Goal: Task Accomplishment & Management: Use online tool/utility

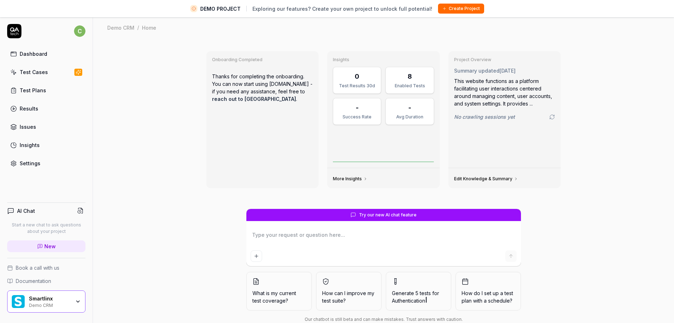
click at [47, 291] on div "AI Chat Start a new chat to ask questions about your project New Book a call wi…" at bounding box center [46, 265] width 93 height 136
drag, startPoint x: 47, startPoint y: 291, endPoint x: 47, endPoint y: 297, distance: 6.1
click at [47, 297] on div "Smartlinx" at bounding box center [50, 299] width 42 height 6
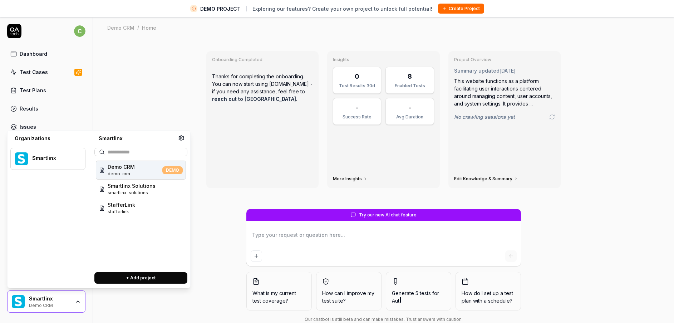
click at [135, 186] on span "Smartlinx Solutions" at bounding box center [132, 186] width 48 height 8
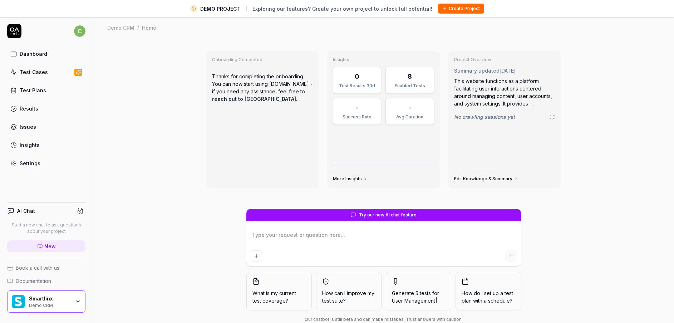
click at [36, 69] on div "Test Cases" at bounding box center [34, 72] width 28 height 8
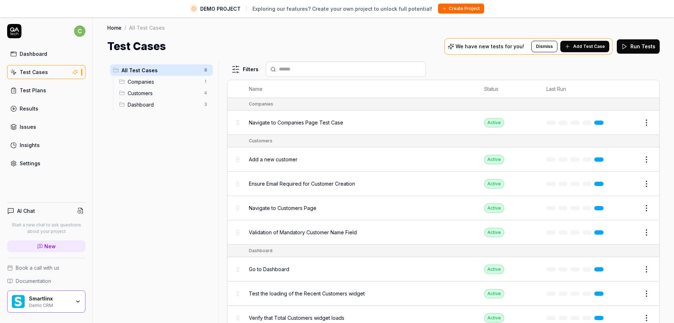
click at [48, 75] on link "Test Cases" at bounding box center [46, 72] width 78 height 14
click at [73, 299] on div "Smartlinx Demo CRM" at bounding box center [52, 302] width 46 height 12
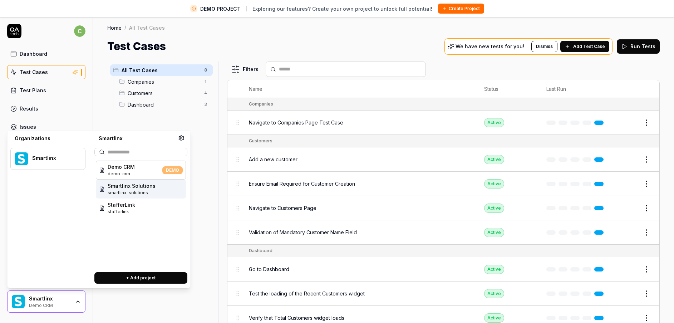
click at [133, 192] on span "smartlinx-solutions" at bounding box center [132, 193] width 48 height 6
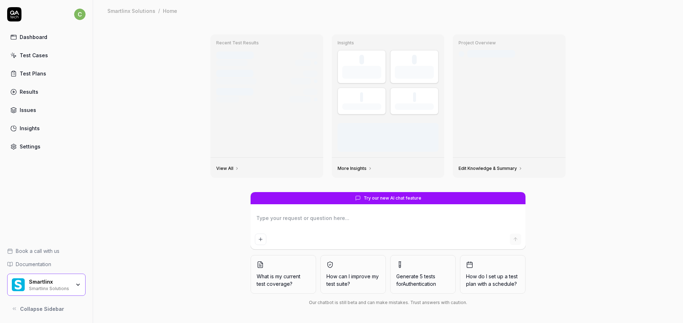
click at [49, 78] on link "Test Plans" at bounding box center [46, 74] width 78 height 14
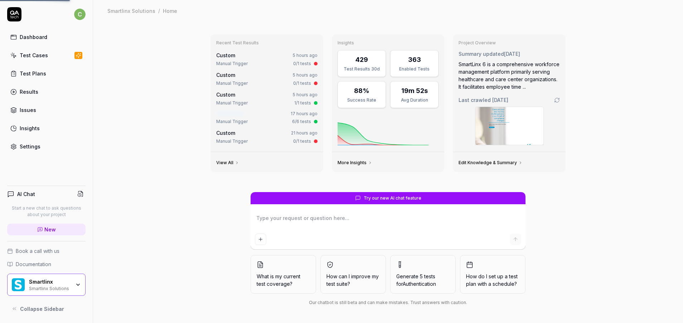
click at [45, 60] on link "Test Cases" at bounding box center [46, 55] width 78 height 14
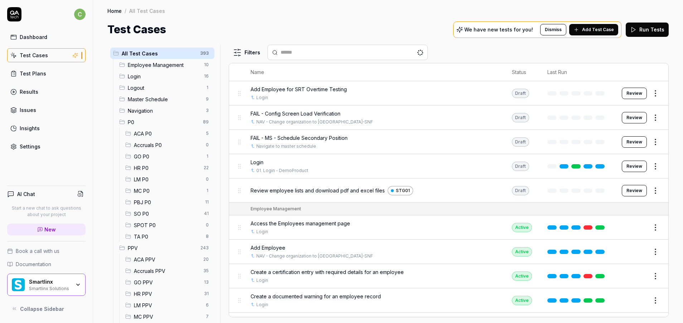
click at [144, 191] on span "MC P0" at bounding box center [168, 191] width 68 height 8
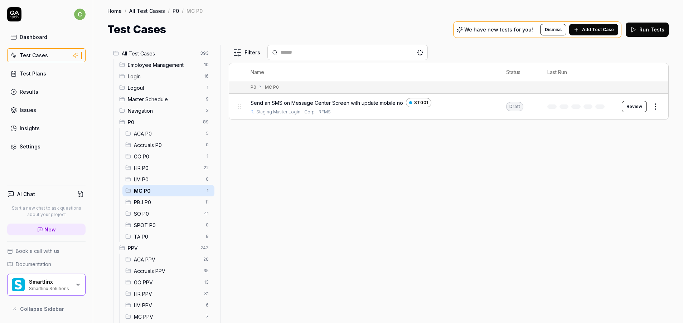
click at [639, 108] on button "Review" at bounding box center [633, 106] width 25 height 11
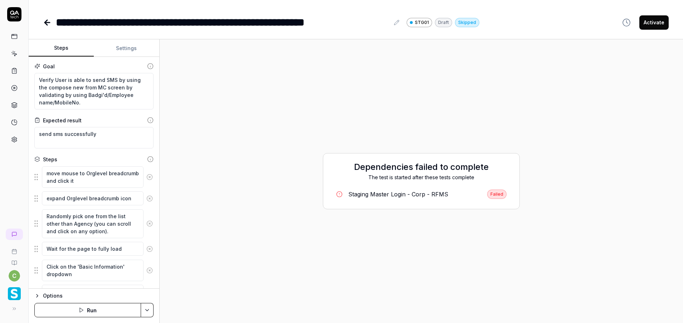
click at [121, 48] on button "Settings" at bounding box center [126, 48] width 65 height 17
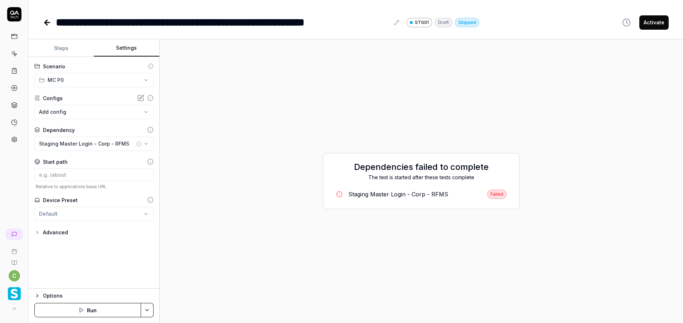
click at [142, 99] on icon at bounding box center [140, 97] width 7 height 7
drag, startPoint x: 38, startPoint y: 235, endPoint x: 38, endPoint y: 242, distance: 6.4
click at [38, 235] on icon "button" at bounding box center [37, 233] width 6 height 6
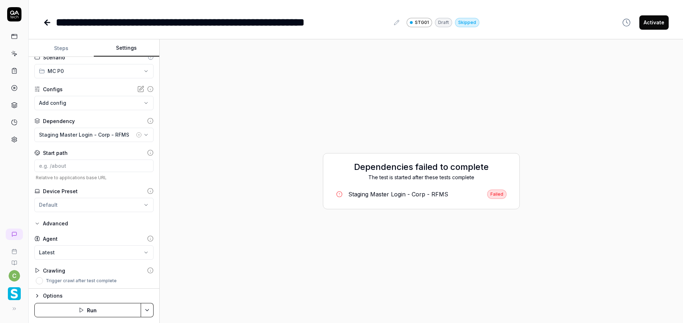
scroll to position [10, 0]
click at [38, 221] on icon "button" at bounding box center [37, 222] width 6 height 6
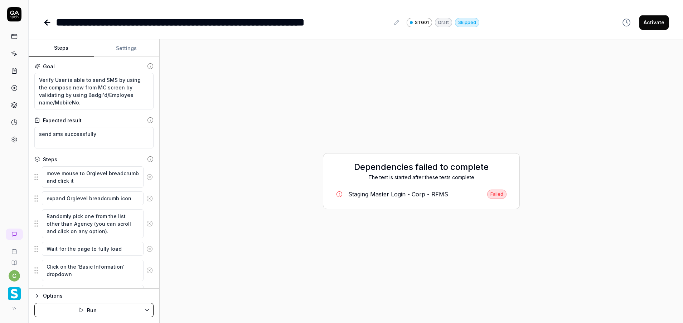
click at [63, 48] on button "Steps" at bounding box center [61, 48] width 65 height 17
click at [138, 47] on button "Settings" at bounding box center [126, 48] width 65 height 17
type textarea "*"
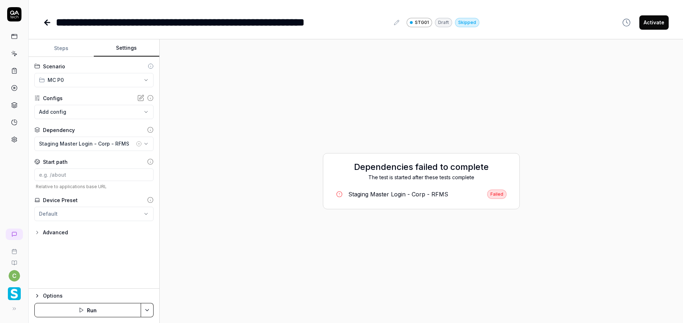
click at [72, 81] on html "**********" at bounding box center [341, 161] width 683 height 323
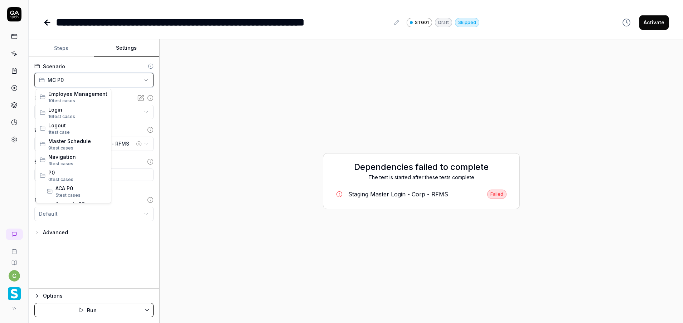
click at [72, 81] on html "**********" at bounding box center [341, 161] width 683 height 323
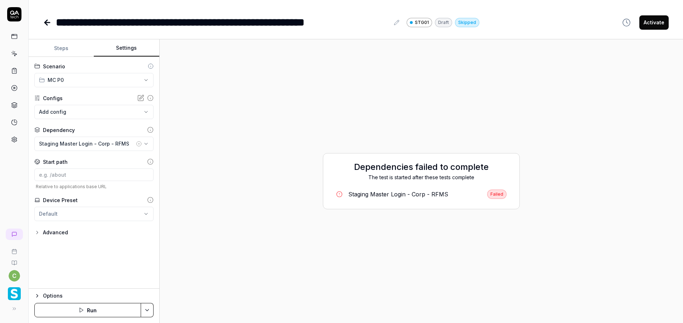
click at [125, 210] on html "**********" at bounding box center [341, 161] width 683 height 323
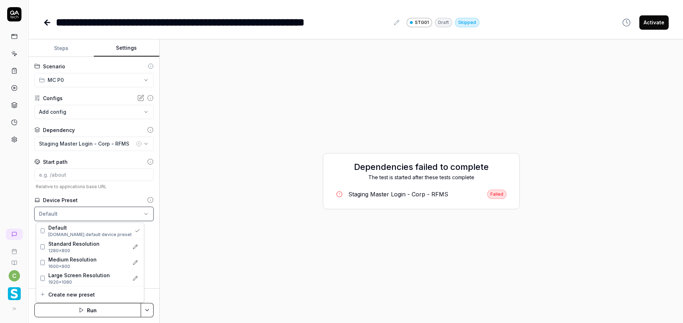
click at [150, 242] on html "**********" at bounding box center [341, 161] width 683 height 323
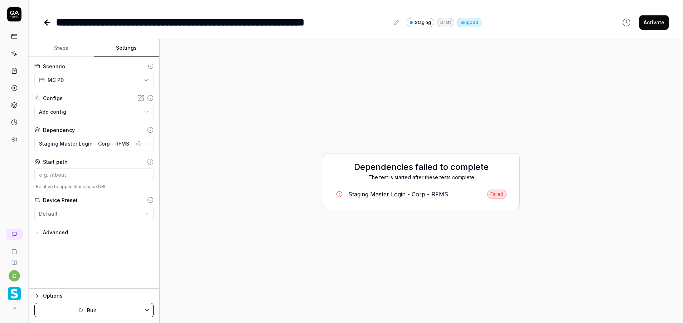
click at [79, 215] on html "**********" at bounding box center [341, 161] width 683 height 323
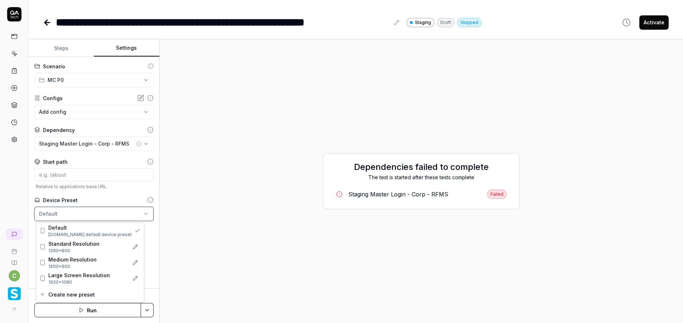
click at [16, 233] on html "**********" at bounding box center [341, 161] width 683 height 323
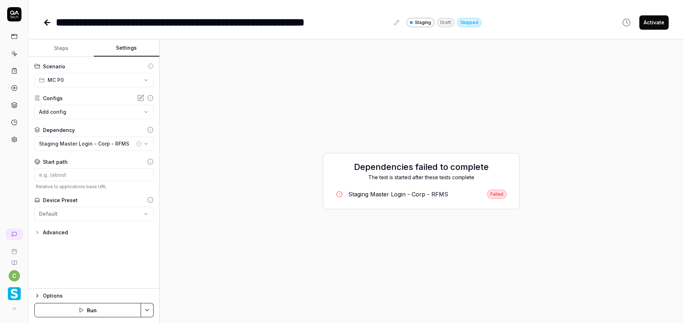
click at [268, 204] on div "Dependencies failed to complete The test is started after these tests complete …" at bounding box center [421, 181] width 512 height 272
click at [8, 135] on div at bounding box center [14, 88] width 13 height 116
click at [16, 145] on link at bounding box center [14, 139] width 13 height 13
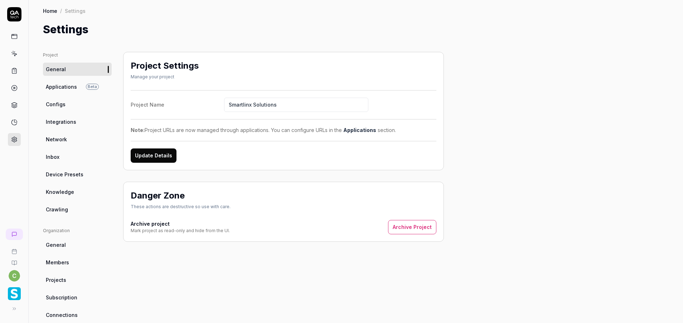
click at [70, 82] on link "Applications Beta" at bounding box center [77, 86] width 69 height 13
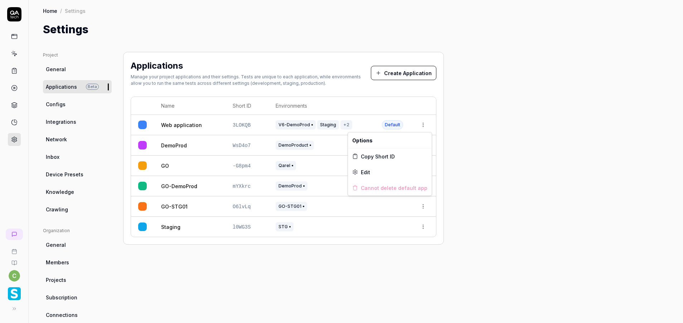
click at [426, 126] on html "c Home / Settings Home / Settings Settings Project General Applications Beta Co…" at bounding box center [341, 161] width 683 height 323
click at [500, 136] on html "c Home / Settings Home / Settings Settings Project General Applications Beta Co…" at bounding box center [341, 161] width 683 height 323
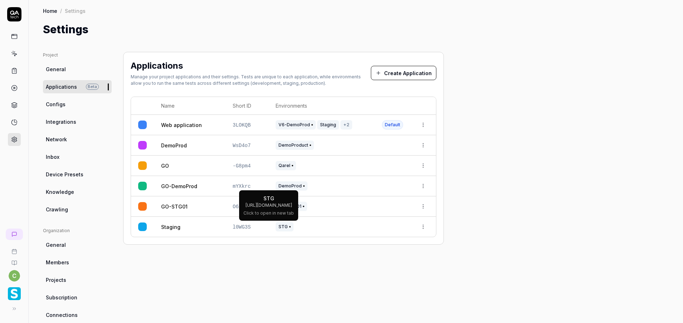
click at [280, 223] on span "STG" at bounding box center [284, 226] width 18 height 9
click at [348, 131] on td "V6-DemoProd Staging +2" at bounding box center [321, 125] width 106 height 20
click at [161, 127] on td "Web application" at bounding box center [190, 125] width 72 height 20
click at [140, 124] on div at bounding box center [142, 125] width 9 height 9
click at [394, 127] on span "Default" at bounding box center [392, 124] width 21 height 9
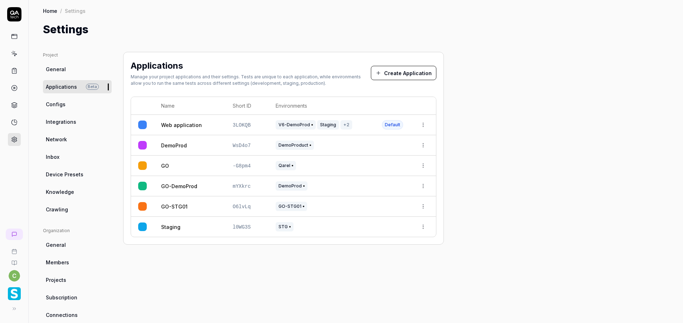
click at [421, 125] on html "c Home / Settings Home / Settings Settings Project General Applications Beta Co…" at bounding box center [341, 161] width 683 height 323
click at [378, 172] on div "Edit" at bounding box center [390, 172] width 84 height 16
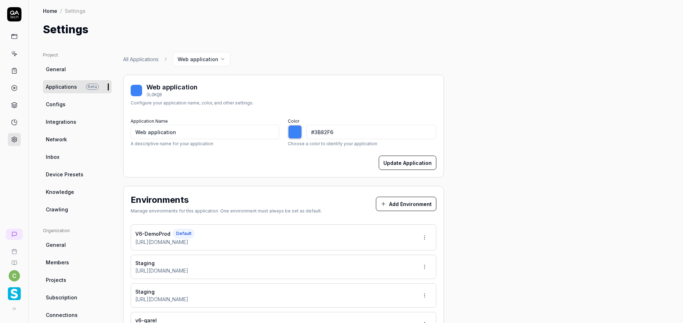
type input "*******"
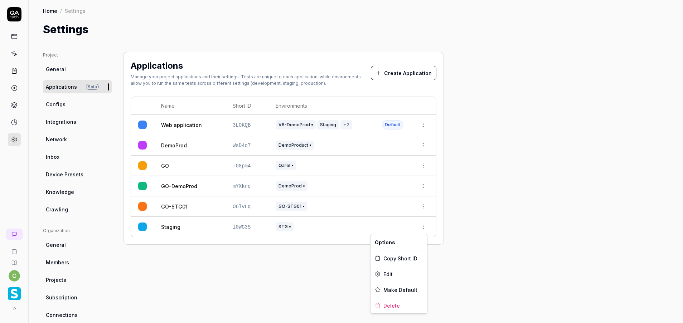
click at [424, 230] on html "c Home / Settings Home / Settings Settings Project General Applications Beta Co…" at bounding box center [341, 161] width 683 height 323
click at [293, 126] on html "c Home / Settings Home / Settings Settings Project General Applications Beta Co…" at bounding box center [341, 161] width 683 height 323
click at [422, 227] on html "c Home / Settings Home / Settings Settings Project General Applications Beta Co…" at bounding box center [341, 161] width 683 height 323
click at [398, 292] on span "Make Default" at bounding box center [400, 290] width 34 height 8
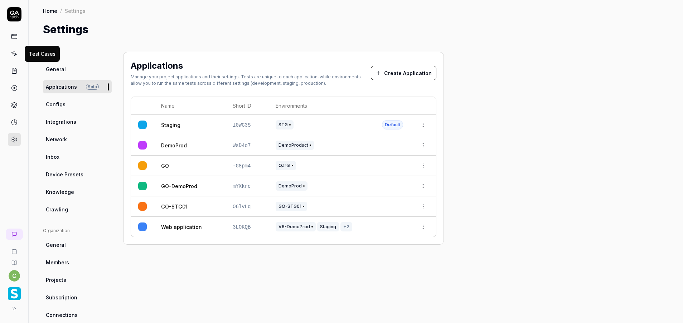
click at [17, 55] on icon at bounding box center [14, 53] width 6 height 6
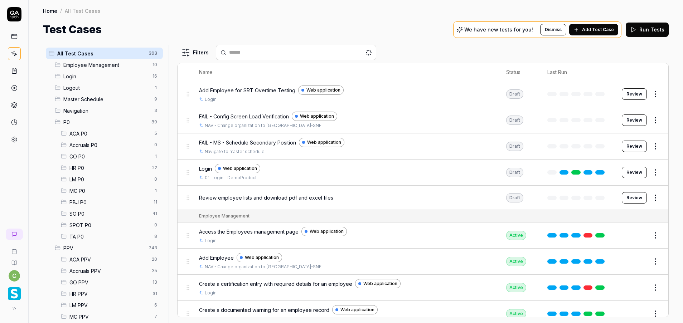
click at [86, 192] on span "MC P0" at bounding box center [109, 191] width 81 height 8
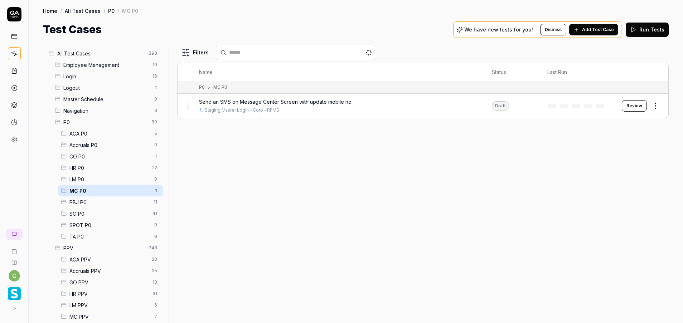
click at [644, 106] on button "Review" at bounding box center [633, 105] width 25 height 11
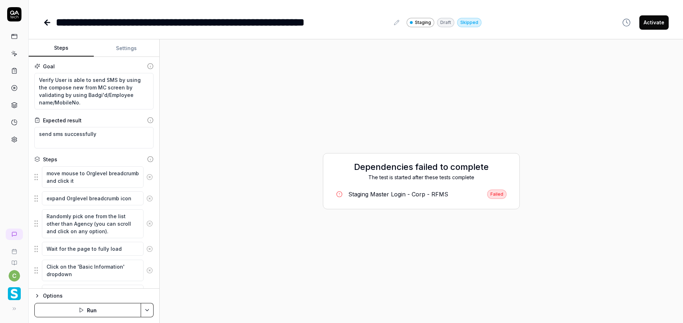
click at [123, 55] on button "Settings" at bounding box center [126, 48] width 65 height 17
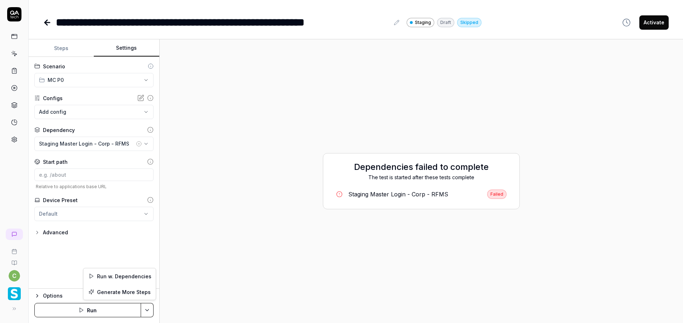
click at [150, 310] on html "**********" at bounding box center [341, 161] width 683 height 323
click at [107, 278] on div "Run w. Dependencies" at bounding box center [119, 276] width 72 height 16
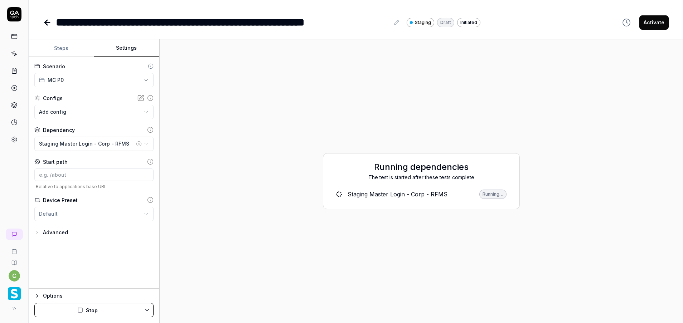
click at [360, 200] on link "Staging Master Login - Corp - RFMS Running…" at bounding box center [421, 194] width 182 height 15
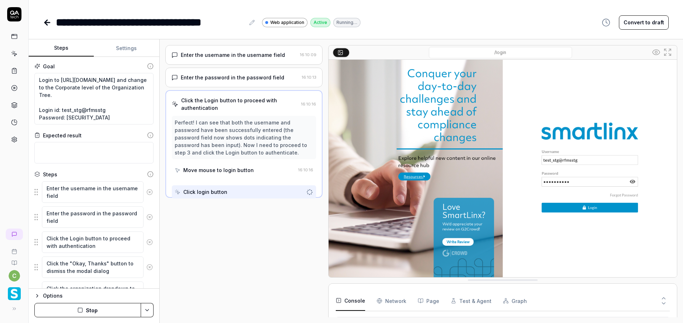
click at [238, 57] on div "Enter the username in the username field" at bounding box center [233, 55] width 104 height 8
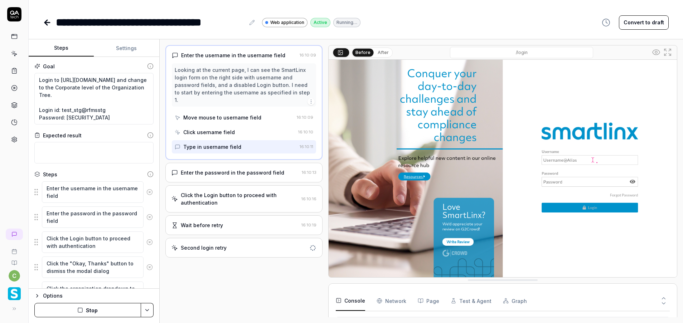
scroll to position [12, 0]
click at [139, 43] on button "Settings" at bounding box center [126, 48] width 65 height 17
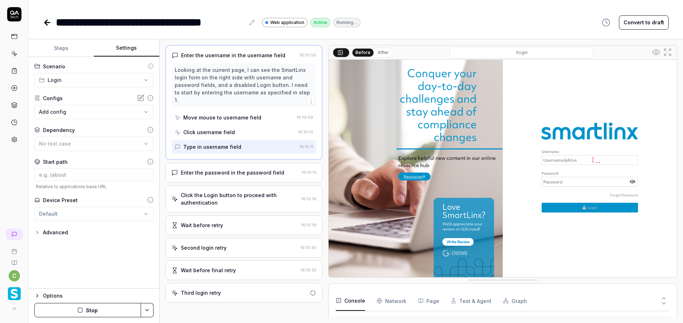
scroll to position [26, 0]
click at [15, 139] on circle at bounding box center [14, 140] width 2 height 2
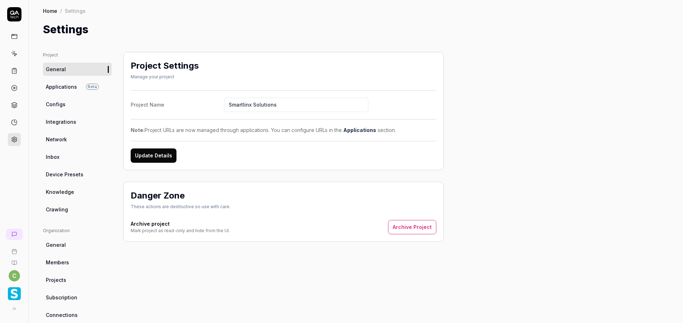
click at [75, 91] on link "Applications Beta" at bounding box center [77, 86] width 69 height 13
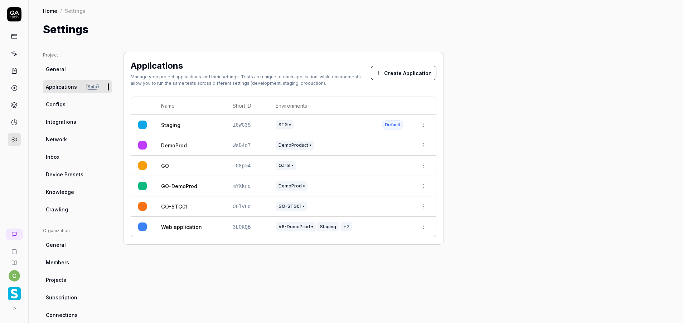
click at [420, 228] on html "c Home / Settings Home / Settings Settings Project General Applications Beta Co…" at bounding box center [341, 161] width 683 height 323
click at [408, 289] on span "Make Default" at bounding box center [400, 290] width 34 height 8
click at [18, 55] on link at bounding box center [14, 53] width 13 height 13
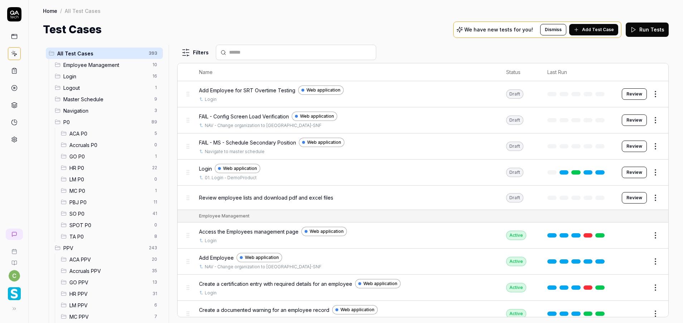
click at [83, 189] on span "MC P0" at bounding box center [109, 191] width 81 height 8
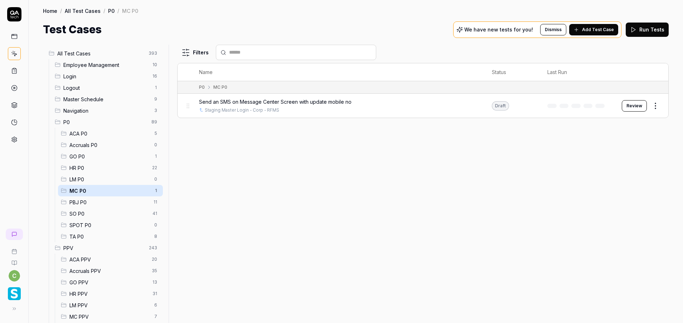
click at [632, 107] on button "Review" at bounding box center [633, 105] width 25 height 11
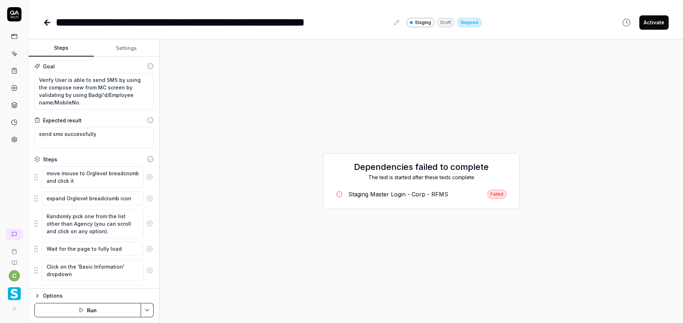
click at [35, 296] on icon "button" at bounding box center [37, 296] width 6 height 6
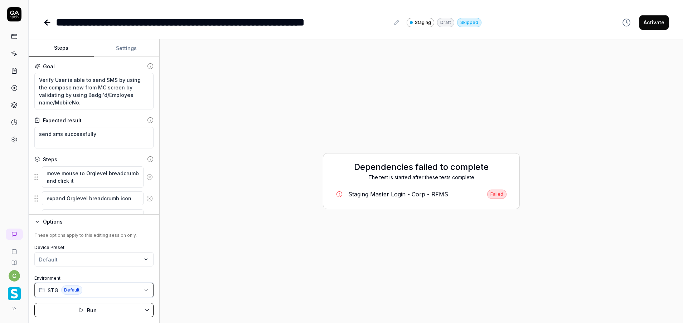
click at [148, 290] on icon "button" at bounding box center [146, 290] width 6 height 6
type textarea "*"
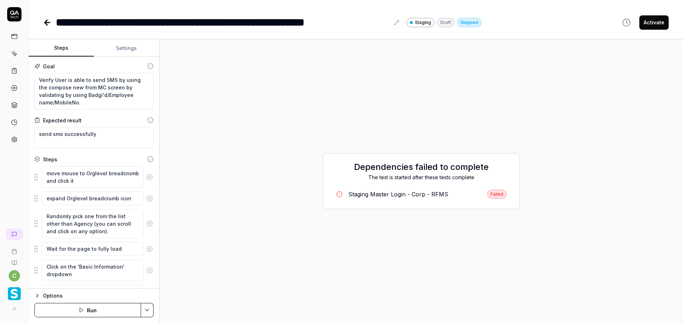
click at [41, 292] on button "Options" at bounding box center [93, 296] width 119 height 9
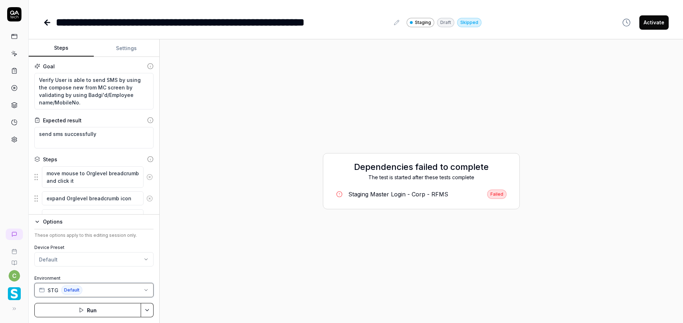
click at [48, 293] on span "STG" at bounding box center [53, 291] width 11 height 8
click at [59, 273] on div "STG" at bounding box center [80, 274] width 89 height 12
click at [72, 292] on span "Default" at bounding box center [71, 290] width 21 height 9
click at [60, 252] on span "Create New Environment" at bounding box center [77, 250] width 62 height 8
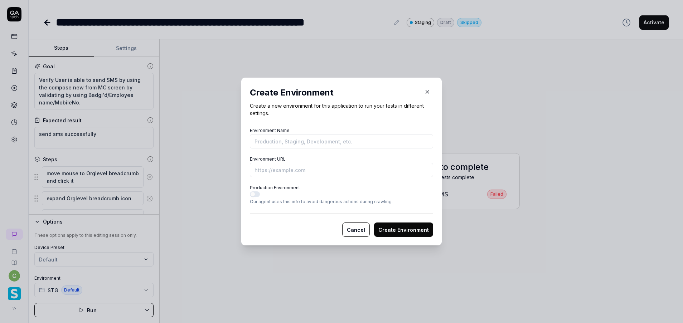
click at [357, 234] on button "Cancel" at bounding box center [356, 230] width 28 height 14
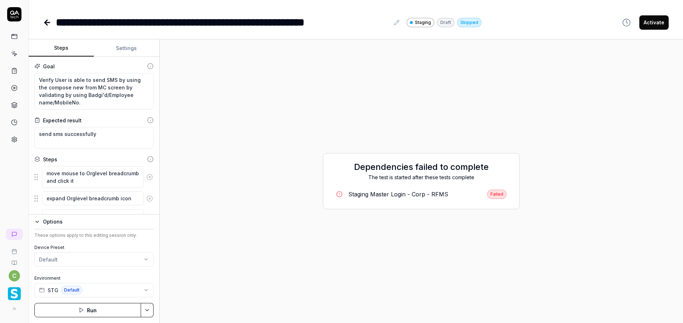
click at [117, 263] on html "**********" at bounding box center [341, 161] width 683 height 323
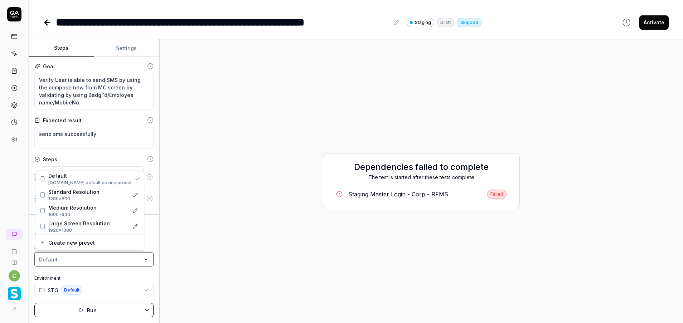
click at [118, 262] on html "**********" at bounding box center [341, 161] width 683 height 323
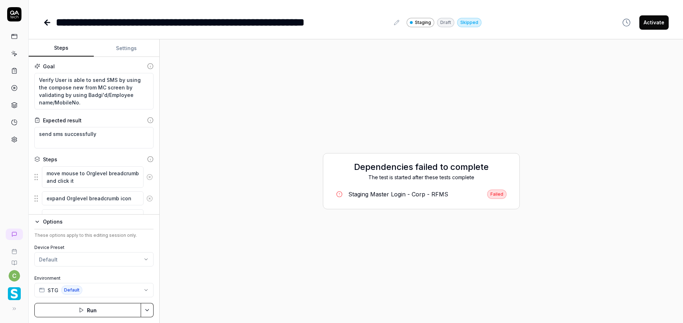
click at [45, 277] on label "Environment" at bounding box center [93, 278] width 119 height 6
click at [42, 289] on icon "button" at bounding box center [42, 288] width 0 height 1
click at [356, 194] on div "Staging Master Login - Corp - RFMS" at bounding box center [398, 194] width 100 height 9
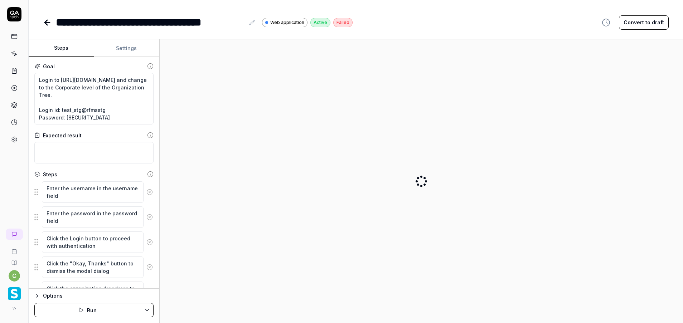
click at [48, 295] on div "Options" at bounding box center [98, 296] width 111 height 9
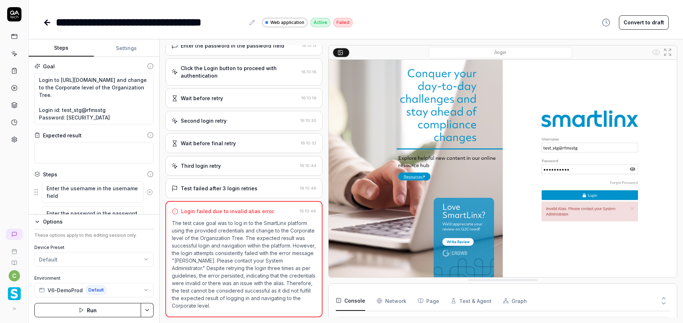
scroll to position [26, 0]
click at [69, 291] on span "V6-DemoProd" at bounding box center [65, 291] width 35 height 8
click at [28, 184] on div "c" at bounding box center [14, 161] width 29 height 323
click at [45, 289] on div "V6-DemoProd Default" at bounding box center [73, 290] width 68 height 9
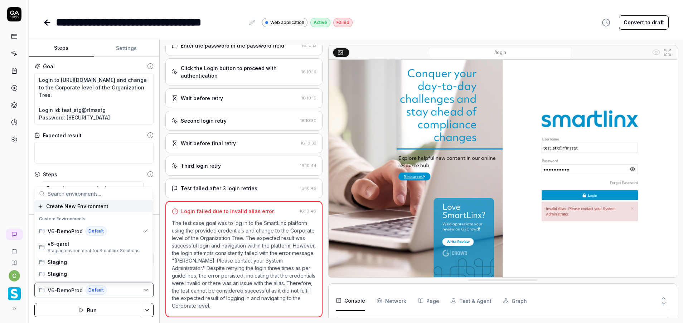
click at [45, 289] on div "V6-DemoProd Default" at bounding box center [73, 290] width 68 height 9
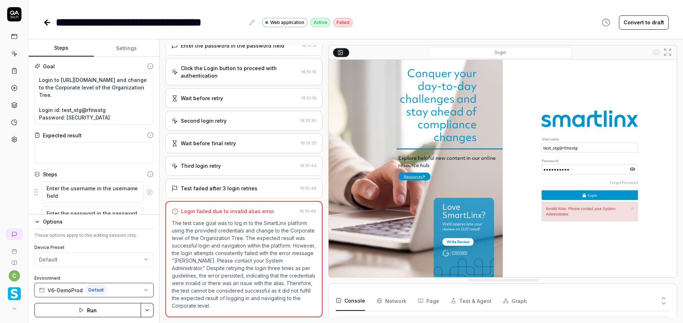
click at [72, 292] on span "V6-DemoProd" at bounding box center [65, 291] width 35 height 8
click at [13, 55] on icon at bounding box center [14, 53] width 6 height 6
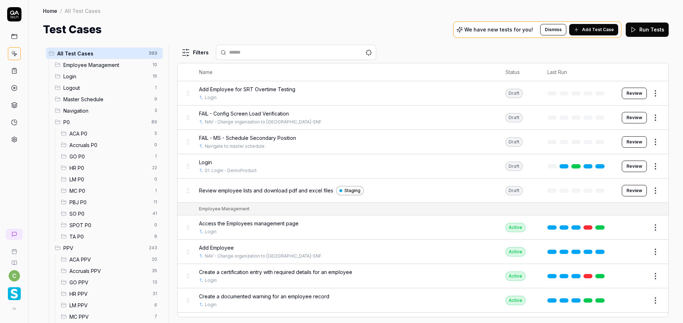
click at [89, 278] on div "GO PPV 13" at bounding box center [110, 282] width 105 height 11
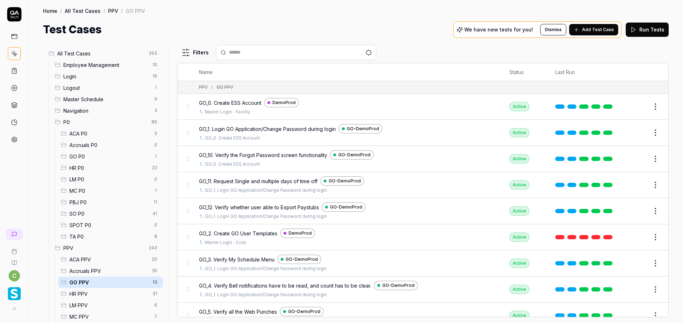
drag, startPoint x: 633, startPoint y: 106, endPoint x: 600, endPoint y: 153, distance: 57.9
click at [633, 106] on button "Edit" at bounding box center [637, 106] width 17 height 11
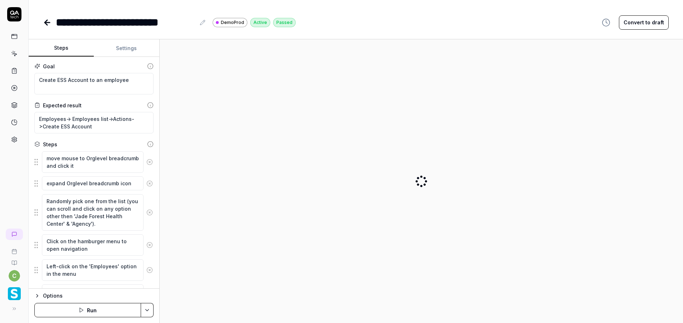
click at [37, 296] on icon "button" at bounding box center [37, 296] width 6 height 6
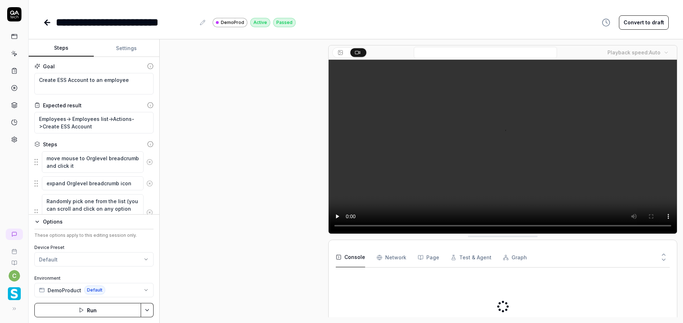
scroll to position [298, 0]
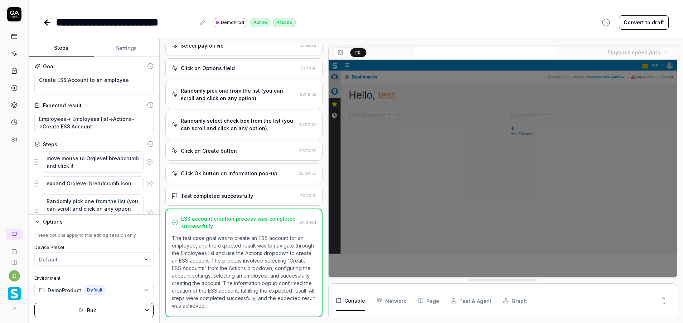
scroll to position [26, 0]
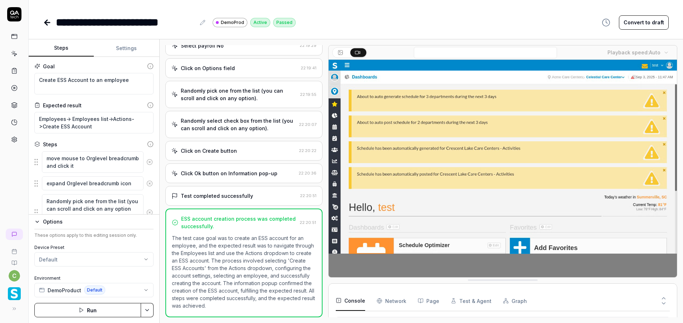
click at [17, 54] on icon at bounding box center [14, 53] width 6 height 6
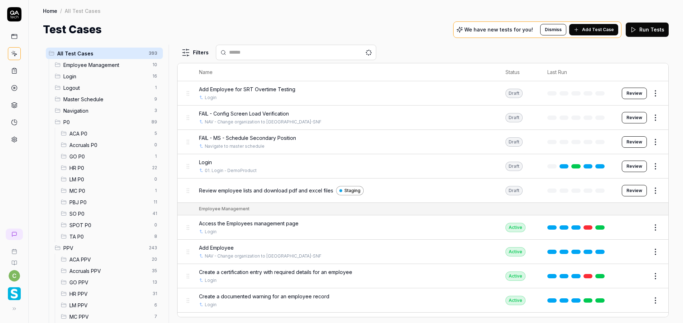
click at [81, 189] on span "MC P0" at bounding box center [109, 191] width 81 height 8
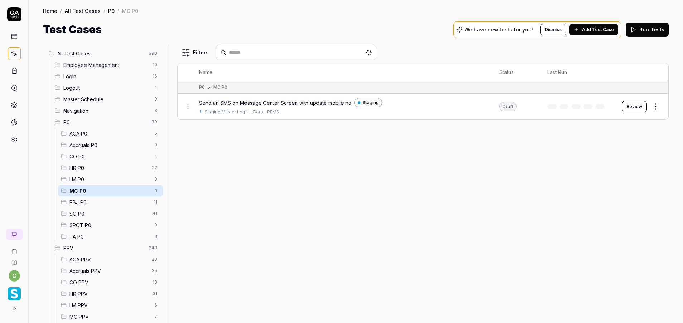
click at [642, 109] on button "Review" at bounding box center [633, 106] width 25 height 11
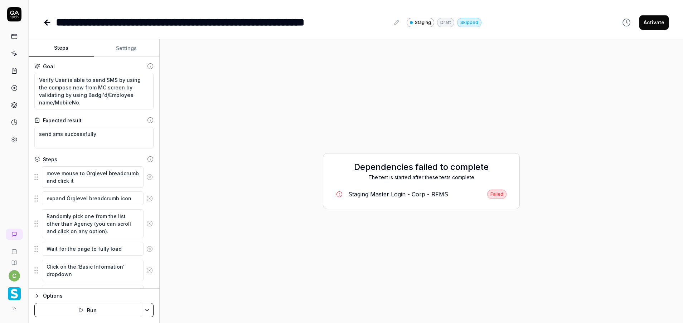
click at [39, 294] on icon "button" at bounding box center [37, 296] width 6 height 6
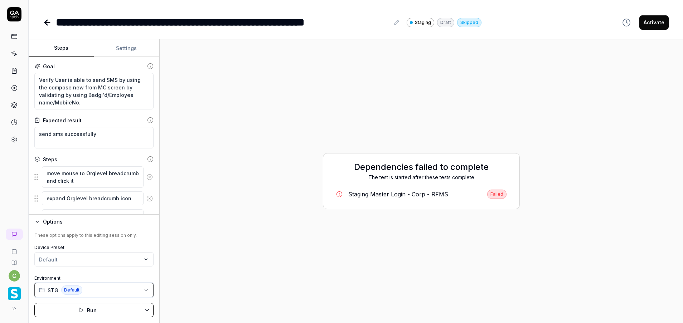
drag, startPoint x: 45, startPoint y: 292, endPoint x: 83, endPoint y: 292, distance: 37.9
click at [83, 292] on button "STG Default" at bounding box center [93, 290] width 119 height 14
click at [128, 52] on button "Settings" at bounding box center [126, 48] width 65 height 17
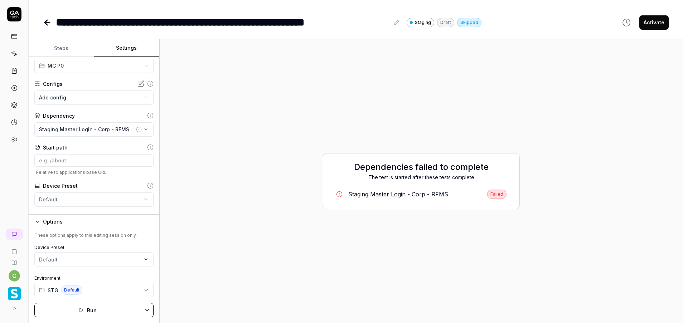
scroll to position [28, 0]
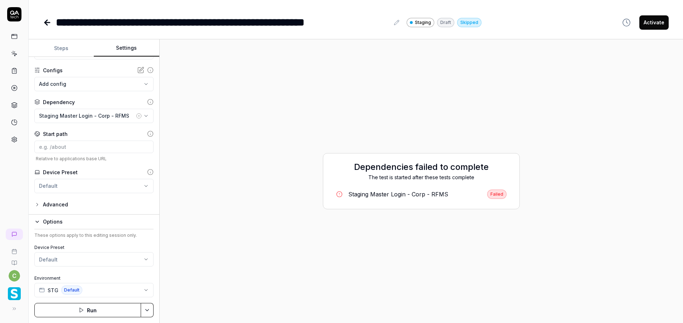
click at [392, 193] on div "Staging Master Login - Corp - RFMS" at bounding box center [398, 194] width 100 height 9
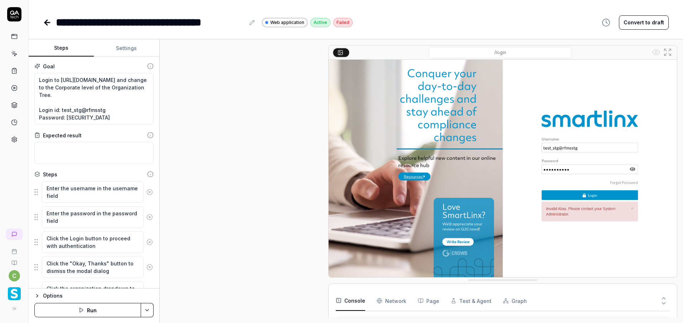
scroll to position [65, 0]
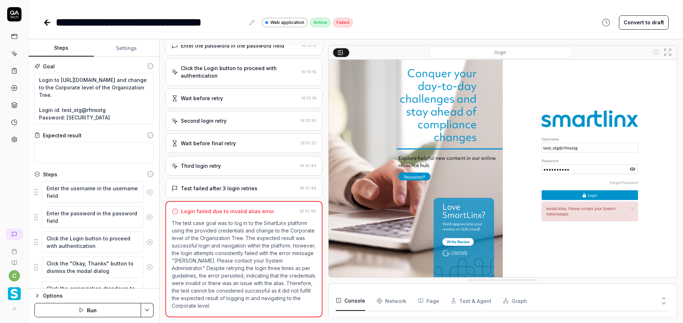
click at [39, 296] on icon "button" at bounding box center [37, 296] width 6 height 6
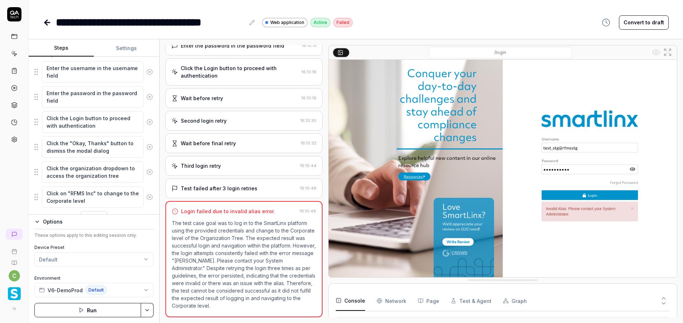
scroll to position [136, 0]
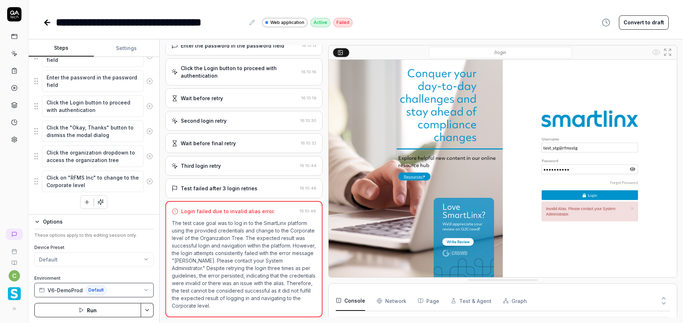
click at [145, 288] on icon "button" at bounding box center [146, 290] width 6 height 6
click at [252, 24] on icon at bounding box center [252, 23] width 6 height 6
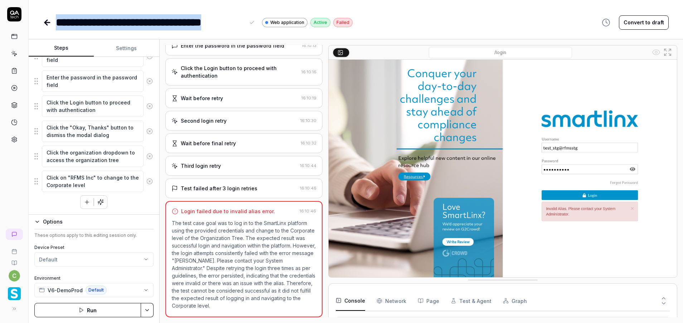
drag, startPoint x: 245, startPoint y: 23, endPoint x: 57, endPoint y: 27, distance: 187.5
click at [57, 27] on div "**********" at bounding box center [150, 22] width 189 height 16
copy div "**********"
type textarea "*"
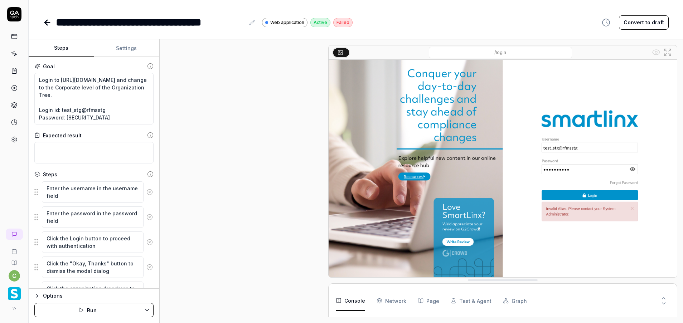
scroll to position [65, 0]
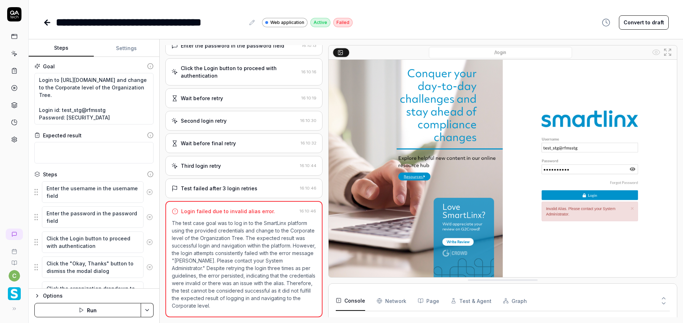
click at [35, 294] on icon "button" at bounding box center [37, 296] width 6 height 6
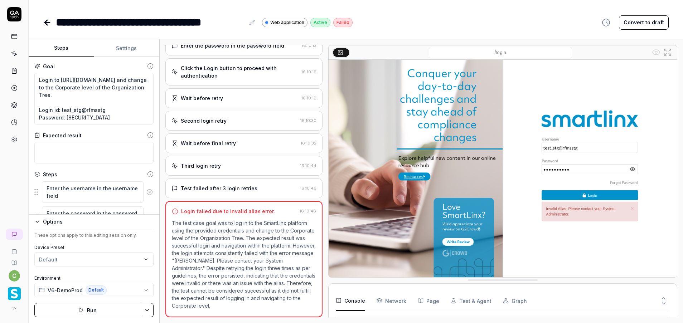
scroll to position [26, 0]
type textarea "*"
click at [665, 298] on icon at bounding box center [663, 298] width 6 height 6
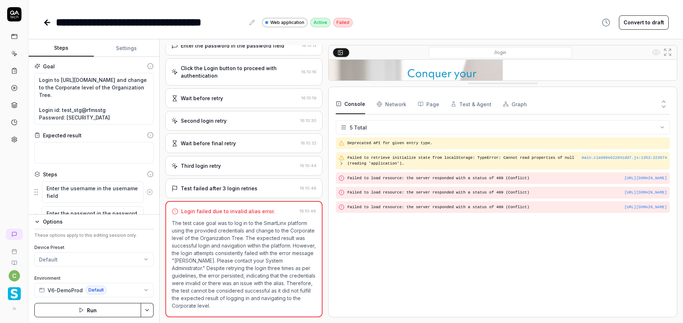
scroll to position [0, 0]
click at [392, 109] on Requests "Network" at bounding box center [391, 104] width 30 height 20
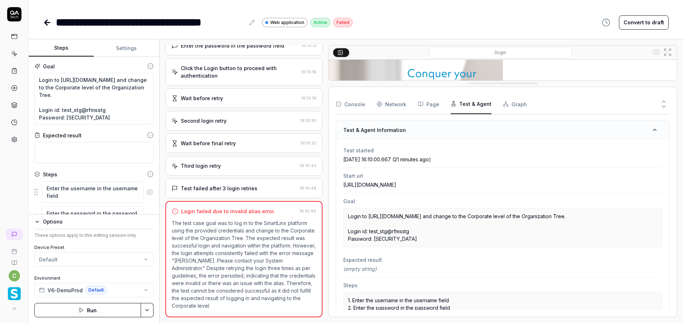
click at [477, 109] on button "Test & Agent" at bounding box center [470, 104] width 41 height 20
click at [429, 111] on button "Page" at bounding box center [428, 104] width 21 height 20
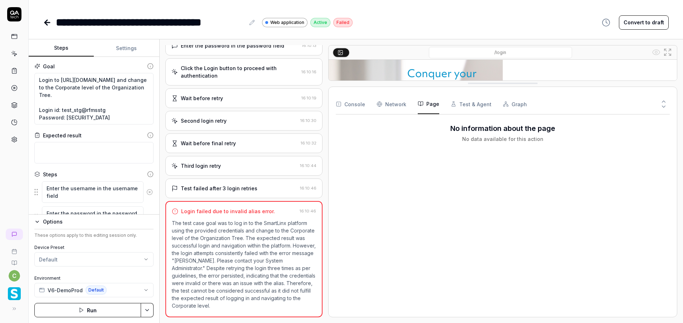
click at [346, 106] on button "Console" at bounding box center [350, 104] width 29 height 20
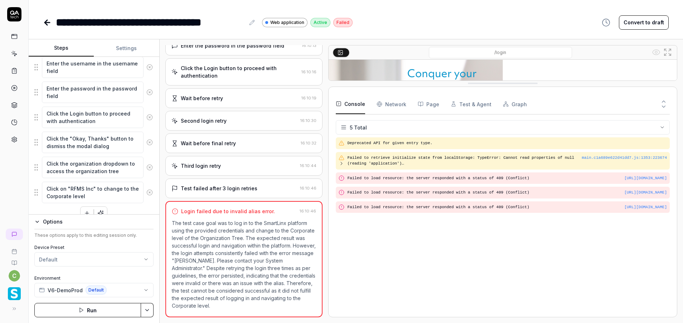
scroll to position [136, 0]
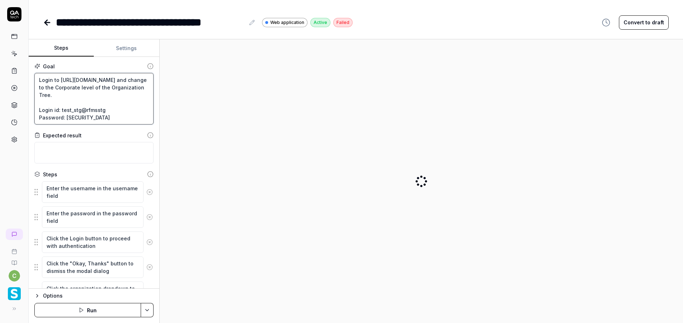
click at [68, 96] on textarea "Login to [URL][DOMAIN_NAME] and change to the Corporate level of the Organizati…" at bounding box center [93, 99] width 119 height 52
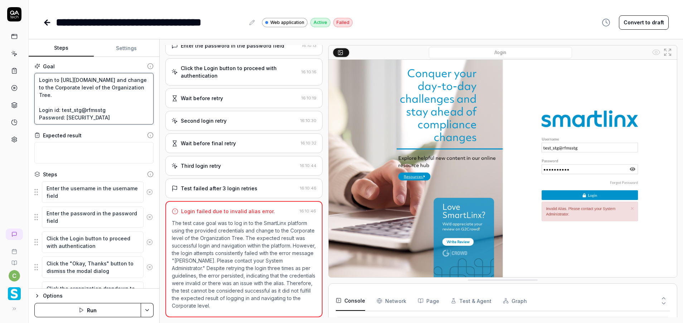
scroll to position [8, 0]
click at [123, 48] on button "Settings" at bounding box center [126, 48] width 65 height 17
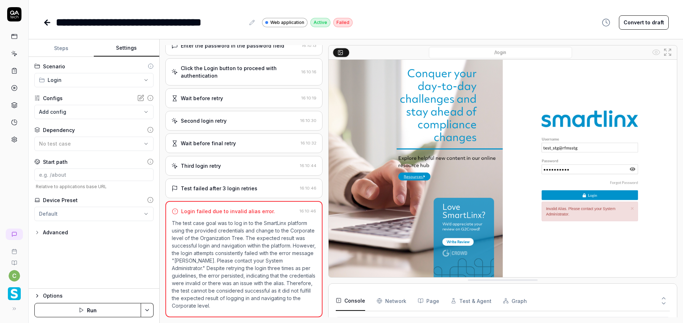
click at [39, 298] on icon "button" at bounding box center [37, 296] width 6 height 6
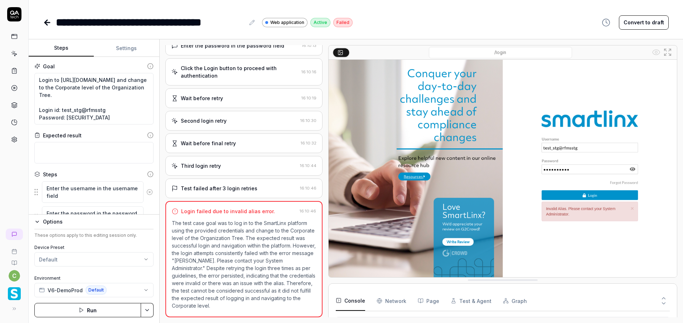
click at [62, 45] on button "Steps" at bounding box center [61, 48] width 65 height 17
click at [609, 24] on icon "button" at bounding box center [605, 22] width 9 height 9
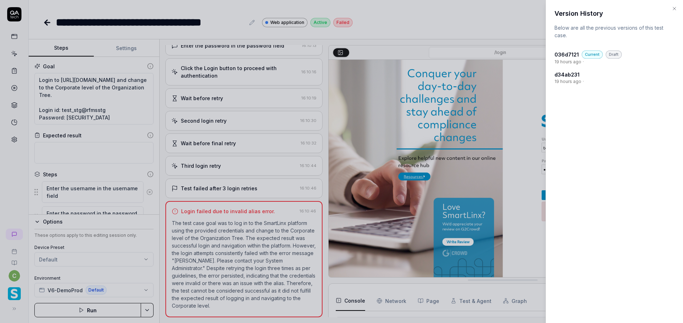
click at [510, 28] on div at bounding box center [341, 161] width 683 height 323
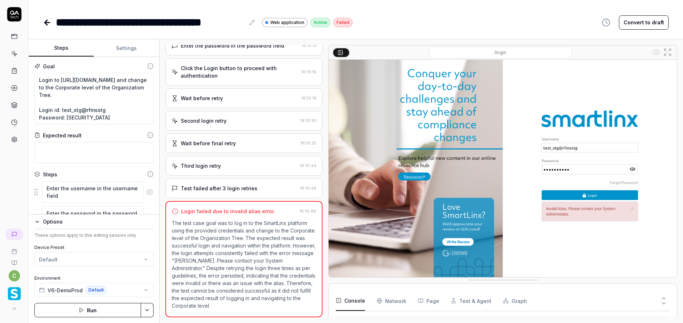
click at [127, 45] on button "Settings" at bounding box center [126, 48] width 65 height 17
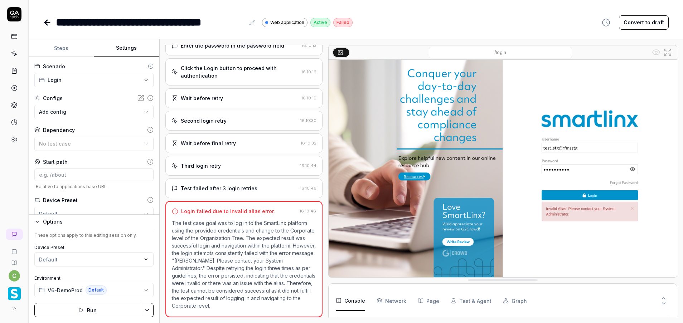
click at [513, 28] on div "**********" at bounding box center [355, 22] width 625 height 16
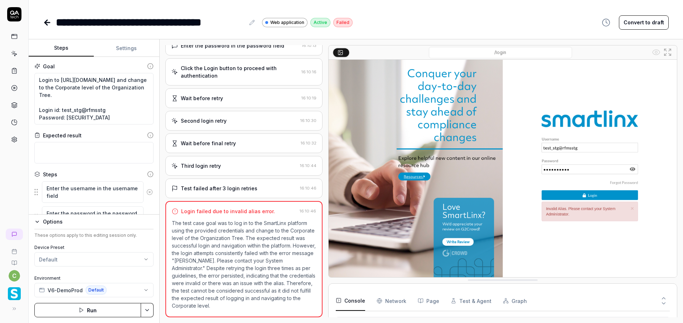
click at [56, 50] on button "Steps" at bounding box center [61, 48] width 65 height 17
click at [14, 53] on icon at bounding box center [14, 53] width 6 height 6
type textarea "*"
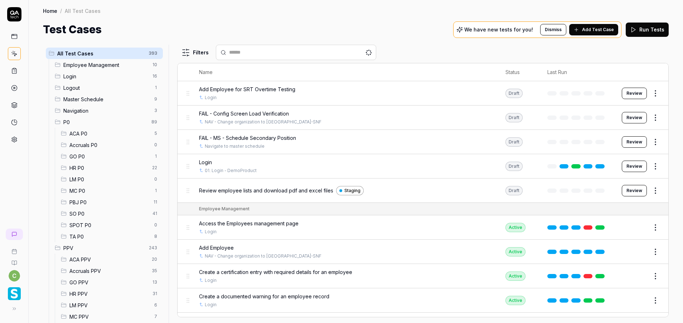
click at [74, 77] on span "Login" at bounding box center [105, 77] width 85 height 8
click at [67, 75] on span "Login" at bounding box center [105, 77] width 85 height 8
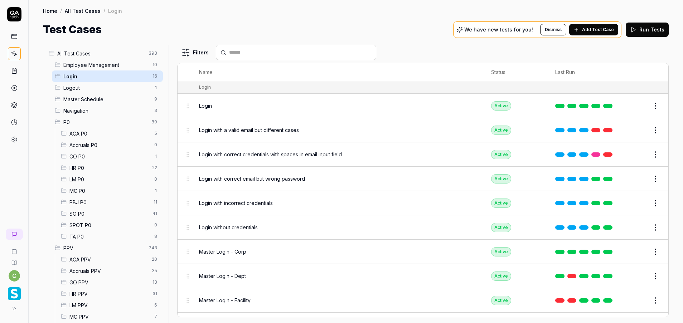
click at [91, 281] on span "GO PPV" at bounding box center [108, 283] width 79 height 8
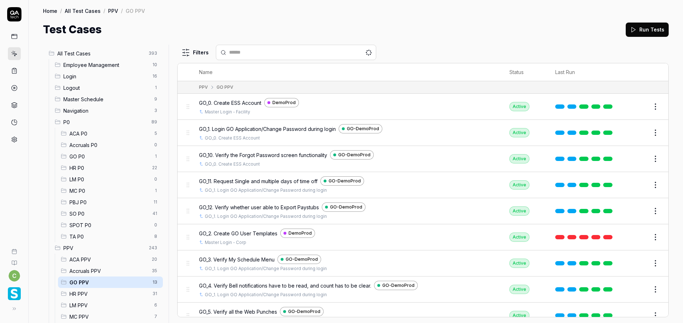
drag, startPoint x: 632, startPoint y: 108, endPoint x: 630, endPoint y: 113, distance: 5.6
click at [632, 108] on button "Edit" at bounding box center [637, 106] width 17 height 11
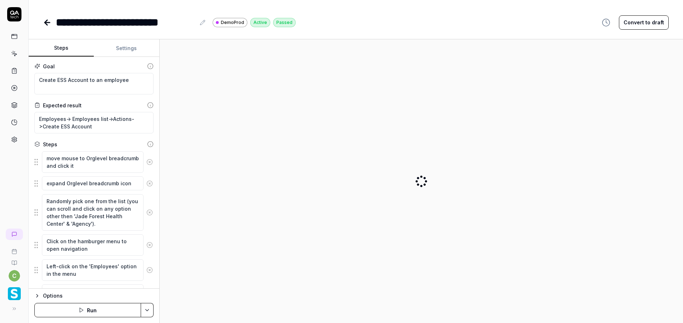
click at [39, 292] on button "Options" at bounding box center [93, 296] width 119 height 9
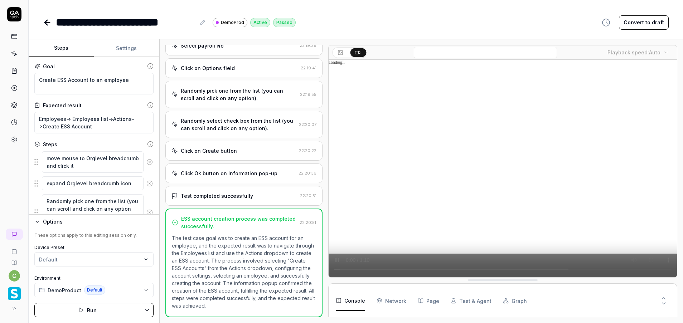
scroll to position [26, 0]
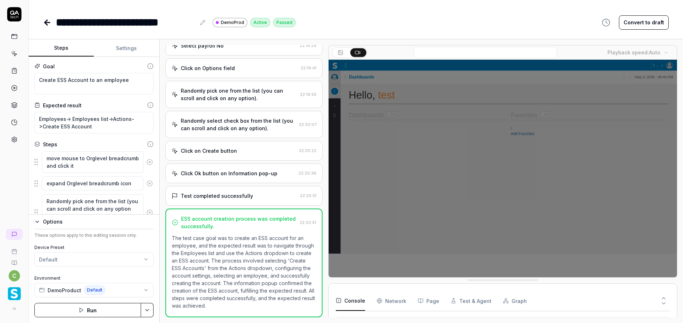
type textarea "*"
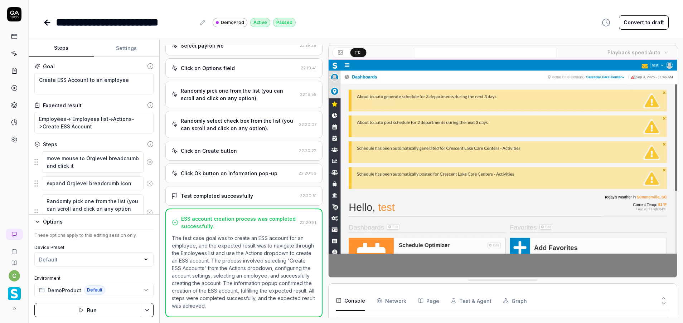
click at [509, 122] on video at bounding box center [502, 169] width 348 height 218
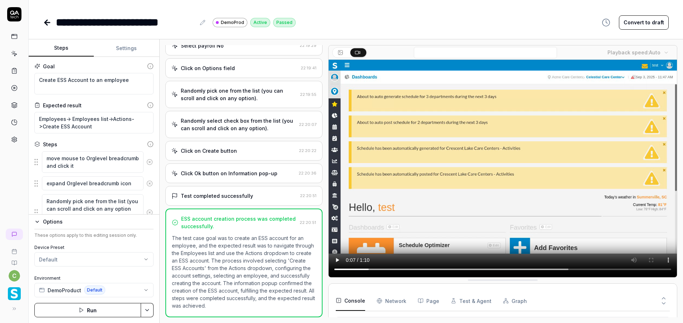
click at [45, 23] on icon at bounding box center [46, 22] width 3 height 5
click at [16, 56] on icon at bounding box center [14, 53] width 6 height 6
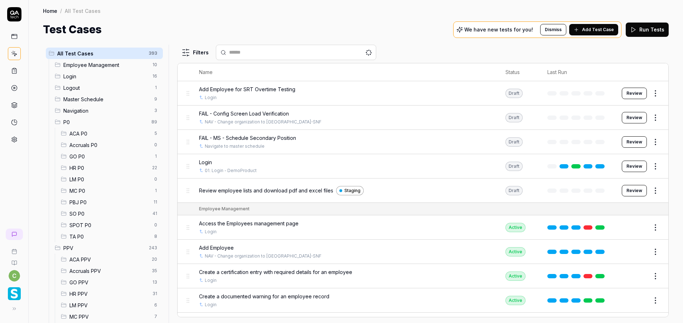
click at [77, 76] on span "Login" at bounding box center [105, 77] width 85 height 8
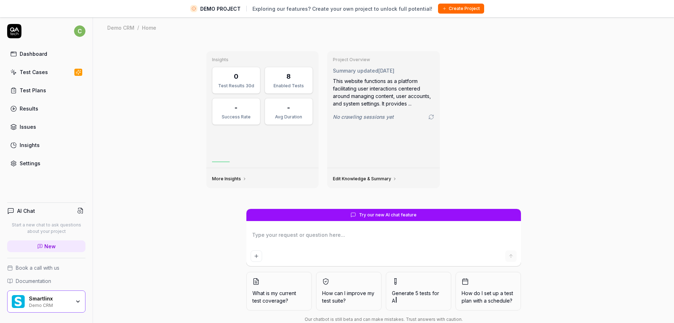
click at [35, 73] on div "Test Cases" at bounding box center [34, 72] width 28 height 8
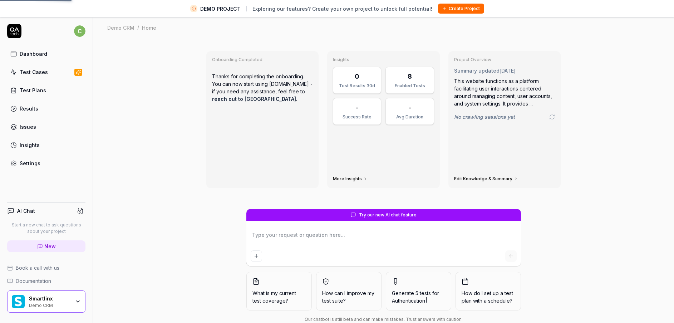
click at [46, 303] on div "Demo CRM" at bounding box center [50, 305] width 42 height 6
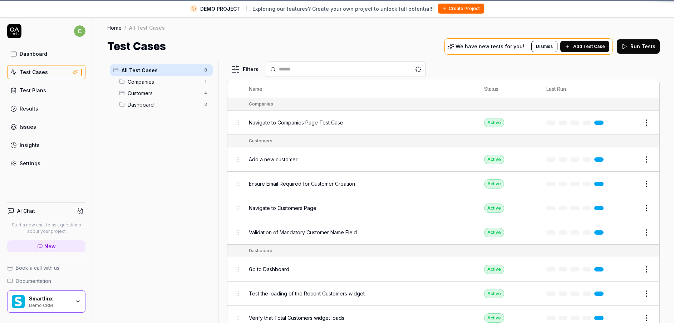
click at [150, 182] on div "All Test Cases 8 Companies 1 Customers 4 Dashboard 3" at bounding box center [161, 197] width 108 height 270
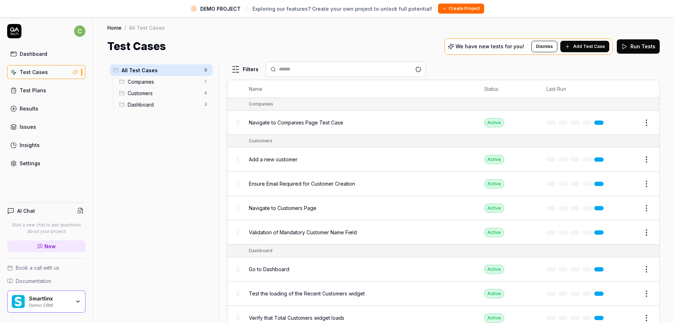
click at [65, 302] on div "Demo CRM" at bounding box center [50, 305] width 42 height 6
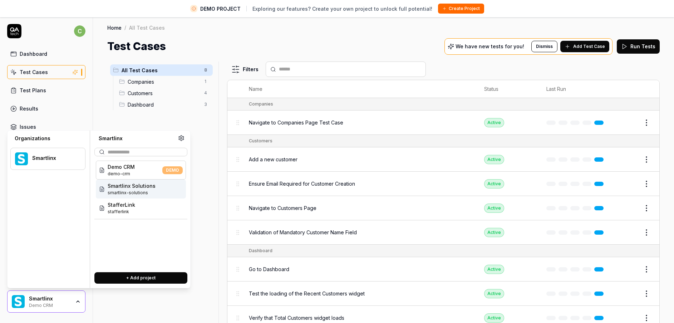
click at [145, 186] on span "Smartlinx Solutions" at bounding box center [132, 186] width 48 height 8
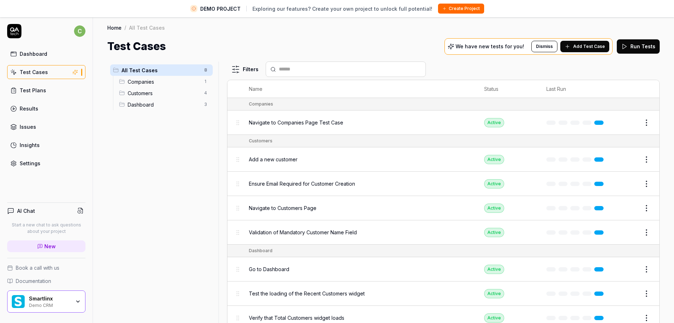
click at [49, 75] on link "Test Cases" at bounding box center [46, 72] width 78 height 14
click at [59, 302] on div "Demo CRM" at bounding box center [50, 305] width 42 height 6
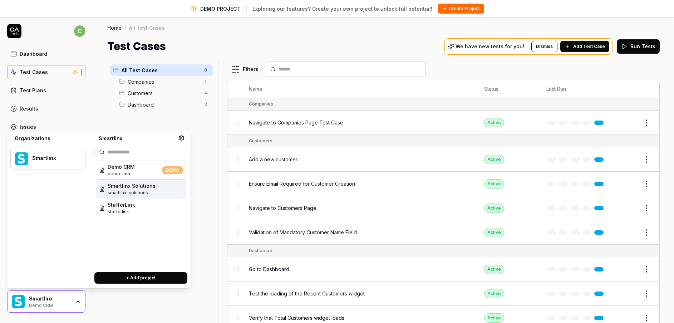
click at [133, 188] on span "Smartlinx Solutions" at bounding box center [132, 186] width 48 height 8
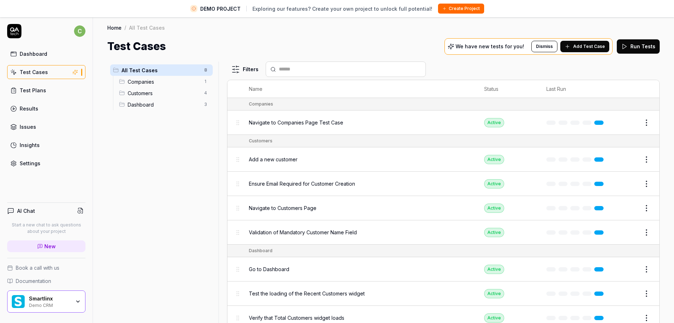
click at [38, 83] on link "Test Plans" at bounding box center [46, 90] width 78 height 14
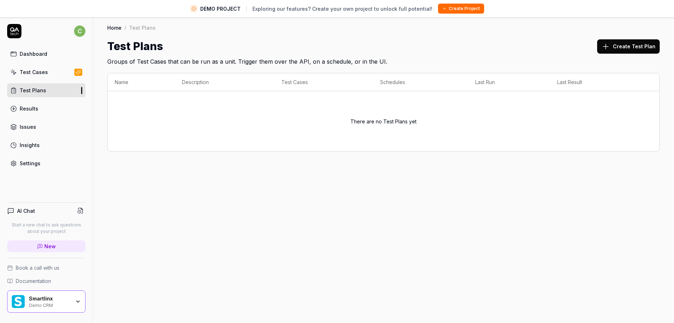
click at [37, 75] on div "Test Cases" at bounding box center [34, 72] width 28 height 8
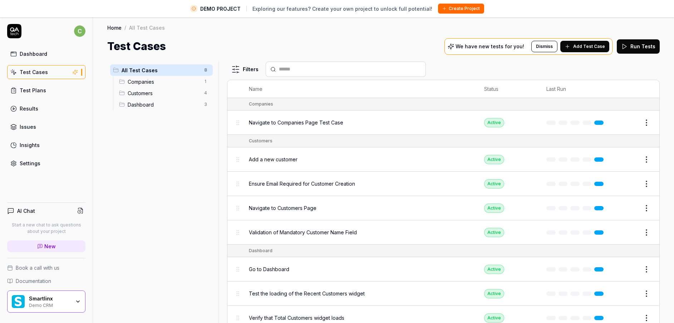
click at [52, 299] on div "Smartlinx" at bounding box center [50, 299] width 42 height 6
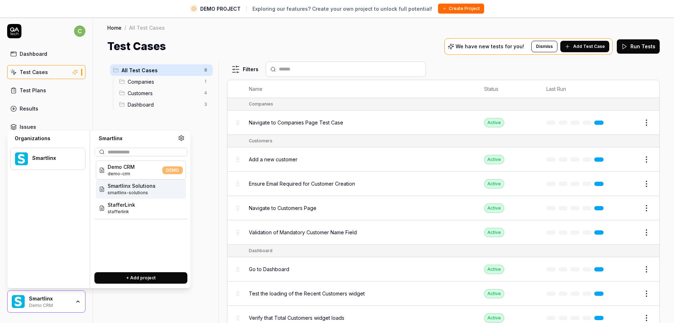
click at [146, 189] on div "Smartlinx Solutions smartlinx-solutions" at bounding box center [132, 189] width 48 height 14
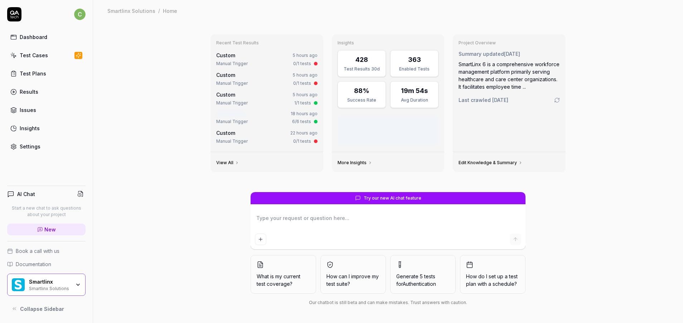
click at [47, 58] on link "Test Cases" at bounding box center [46, 55] width 78 height 14
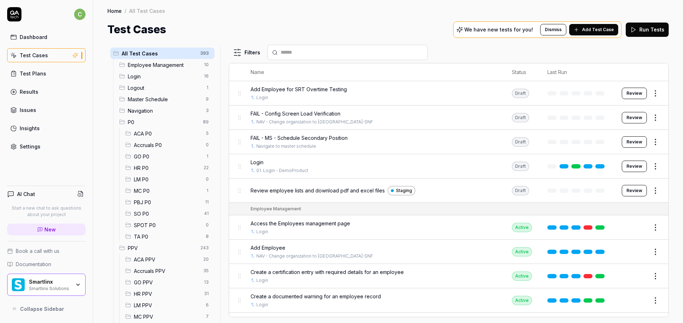
click at [178, 81] on div "Login 16" at bounding box center [165, 75] width 98 height 11
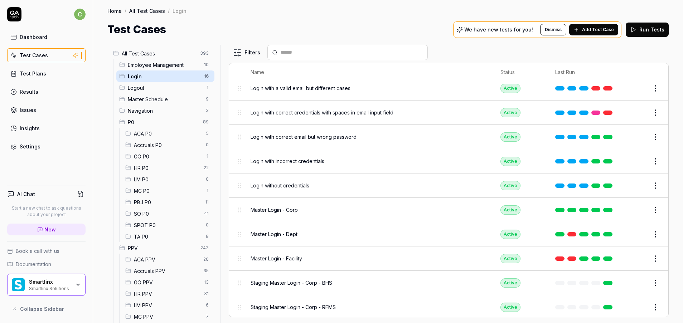
scroll to position [107, 0]
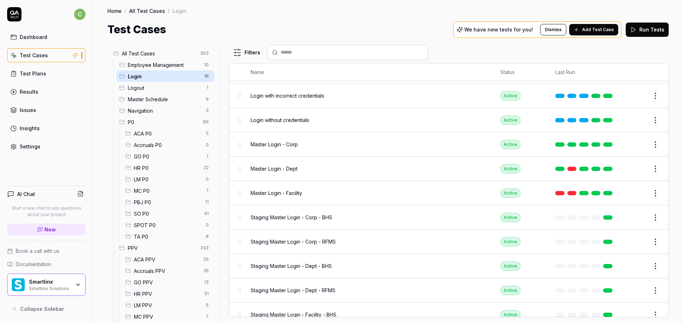
click at [634, 146] on button "Edit" at bounding box center [637, 144] width 17 height 11
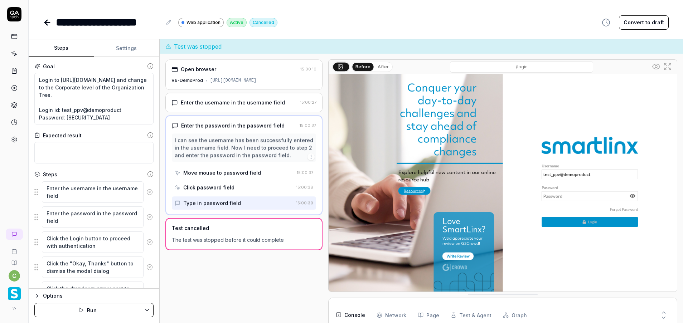
click at [37, 297] on icon "button" at bounding box center [36, 295] width 1 height 3
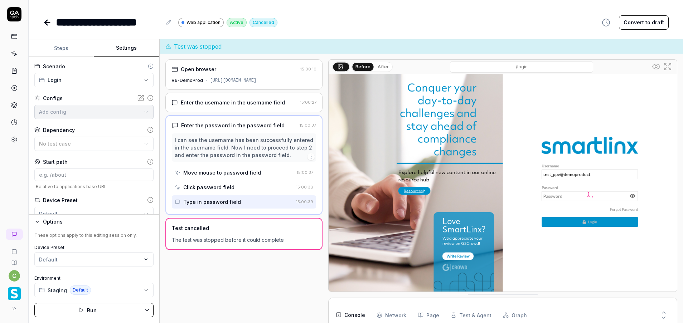
click at [118, 48] on button "Settings" at bounding box center [126, 48] width 65 height 17
click at [83, 47] on button "Steps" at bounding box center [61, 48] width 65 height 17
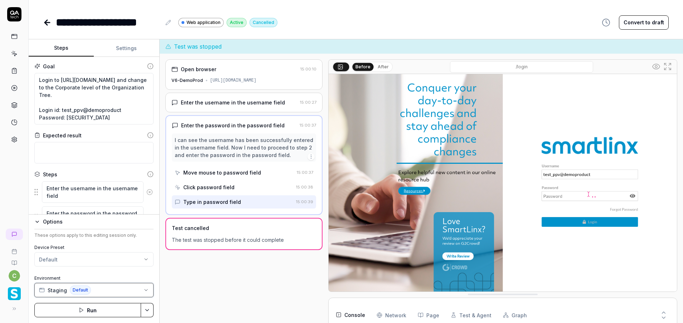
click at [145, 292] on icon "button" at bounding box center [146, 290] width 6 height 6
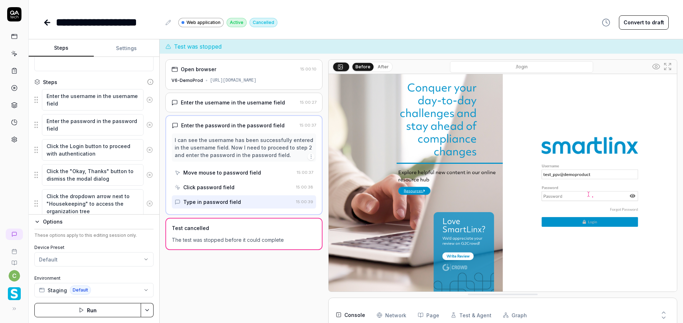
scroll to position [143, 0]
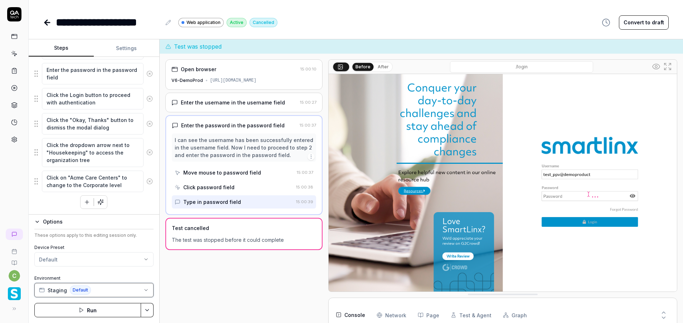
click at [142, 293] on button "Staging Default" at bounding box center [93, 290] width 119 height 14
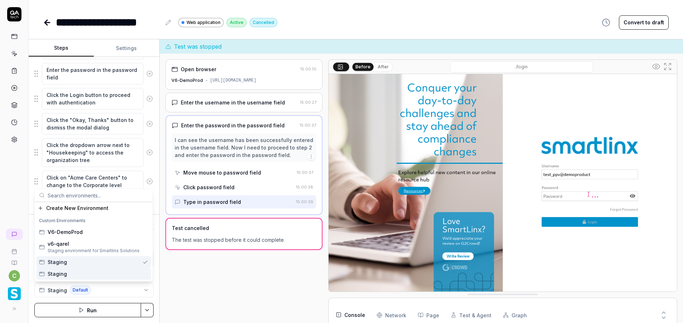
click at [143, 262] on div "Suggestions" at bounding box center [145, 262] width 6 height 6
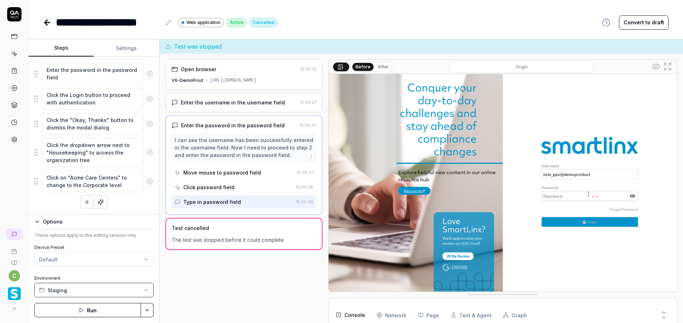
click at [147, 292] on icon "button" at bounding box center [146, 290] width 6 height 6
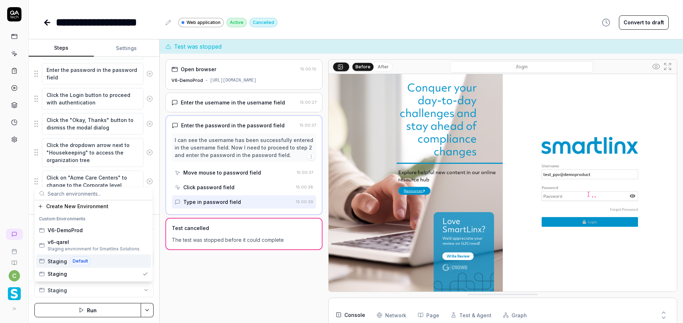
click at [143, 260] on div "Suggestions" at bounding box center [145, 261] width 6 height 6
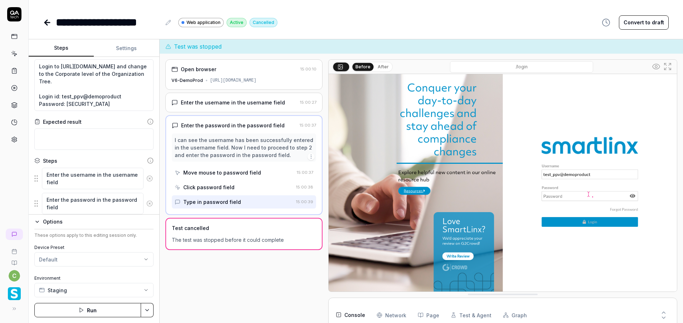
scroll to position [0, 0]
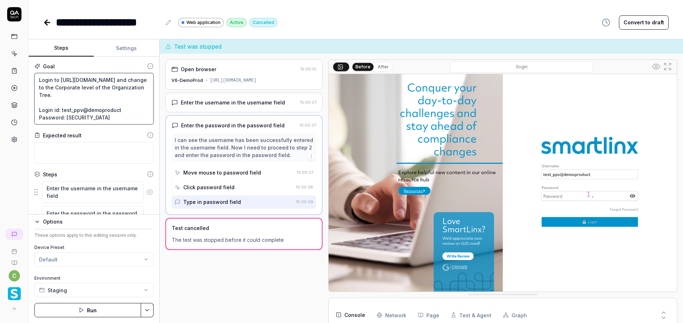
click at [65, 94] on textarea "Login to [URL][DOMAIN_NAME] and change to the Corporate level of the Organizati…" at bounding box center [93, 99] width 119 height 52
click at [15, 50] on link at bounding box center [14, 53] width 13 height 13
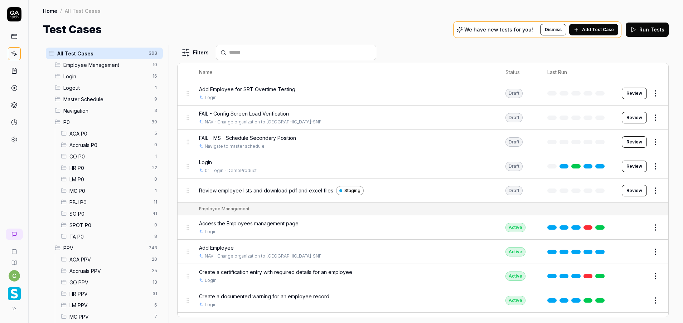
click at [86, 302] on span "LM PPV" at bounding box center [109, 306] width 81 height 8
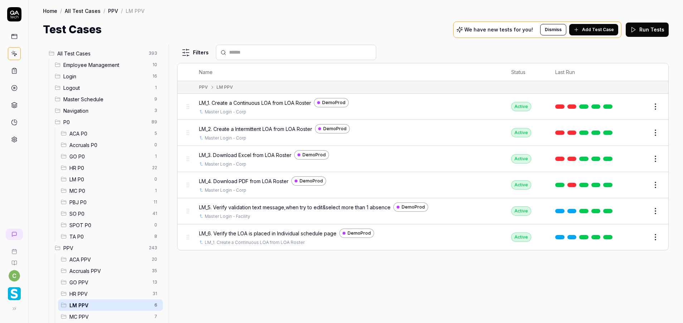
click at [640, 108] on button "Edit" at bounding box center [637, 106] width 17 height 11
click at [454, 116] on td "LM_1. Create a Continuous LOA from LOA Roster DemoProd Master Login - Corp" at bounding box center [348, 107] width 312 height 26
click at [639, 108] on button "Edit" at bounding box center [637, 106] width 17 height 11
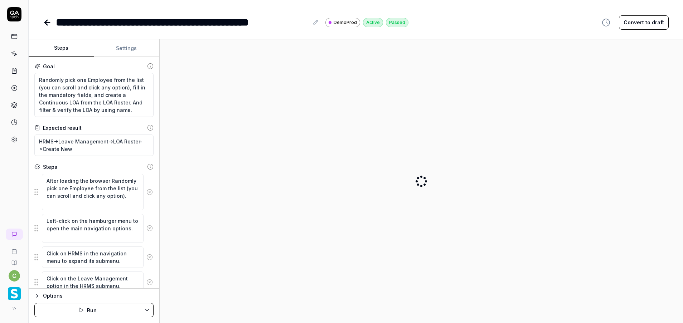
click at [38, 296] on icon "button" at bounding box center [37, 296] width 6 height 6
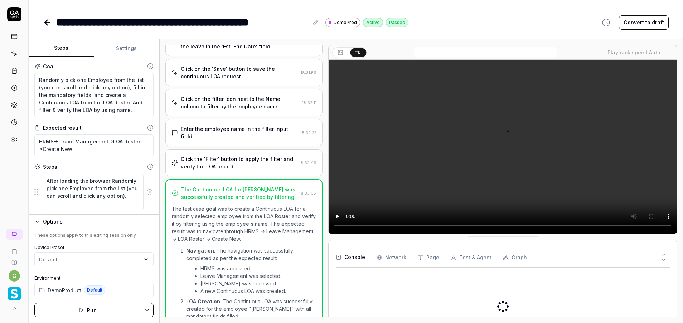
scroll to position [776, 0]
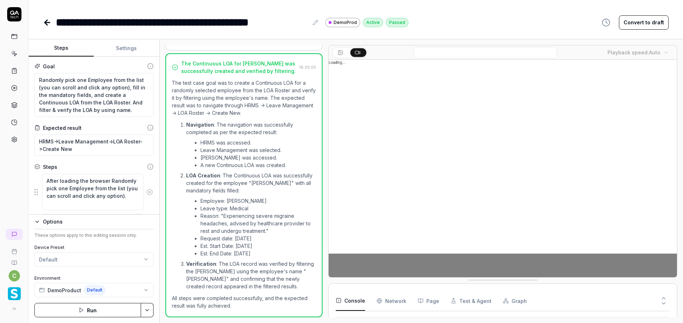
scroll to position [61, 0]
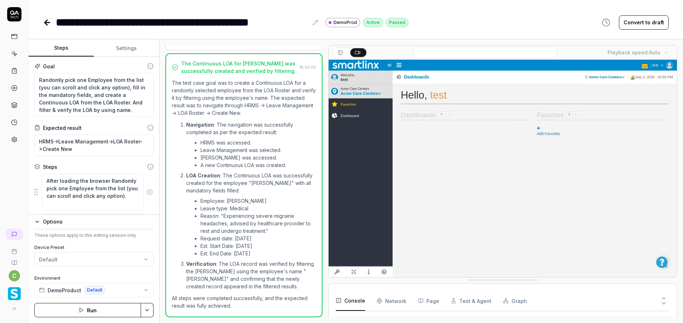
click at [14, 51] on icon at bounding box center [14, 53] width 6 height 6
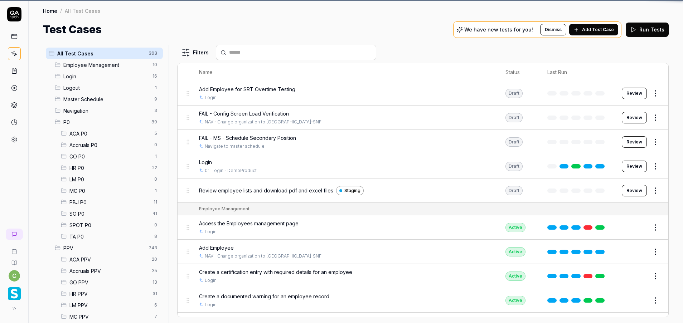
click at [125, 48] on div "All Test Cases 393" at bounding box center [104, 53] width 117 height 11
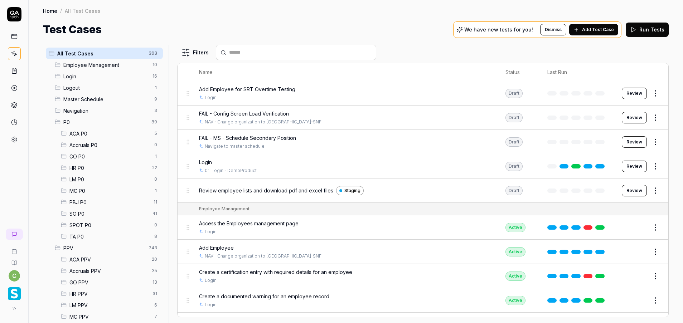
click at [84, 177] on span "LM P0" at bounding box center [109, 180] width 81 height 8
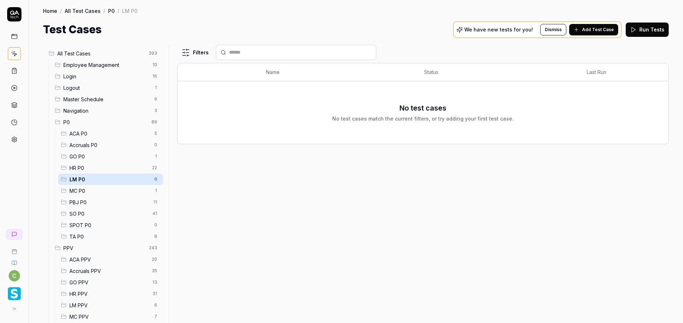
click at [99, 187] on span "MC P0" at bounding box center [109, 191] width 81 height 8
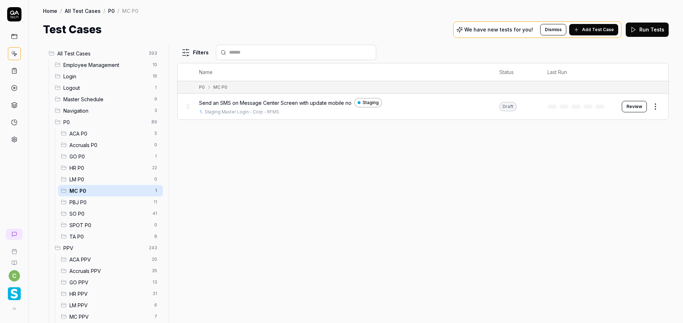
click at [629, 102] on button "Review" at bounding box center [633, 106] width 25 height 11
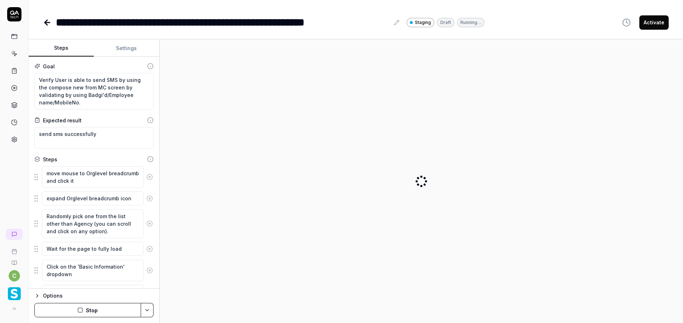
click at [34, 295] on div "Options Stop" at bounding box center [94, 305] width 131 height 35
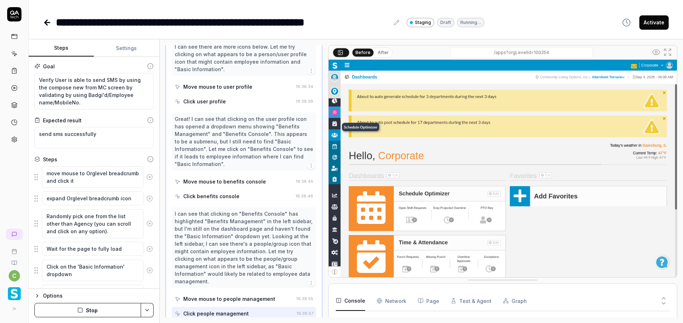
click at [41, 294] on button "Options" at bounding box center [93, 296] width 119 height 9
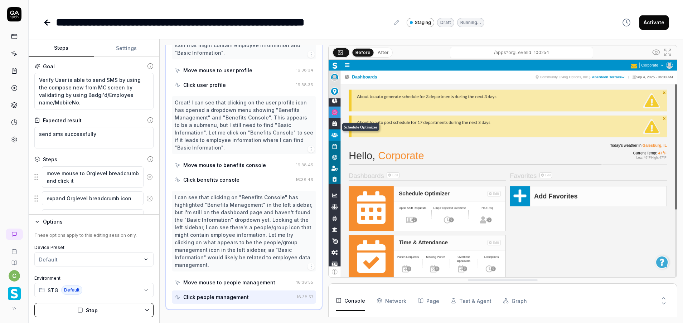
scroll to position [70, 0]
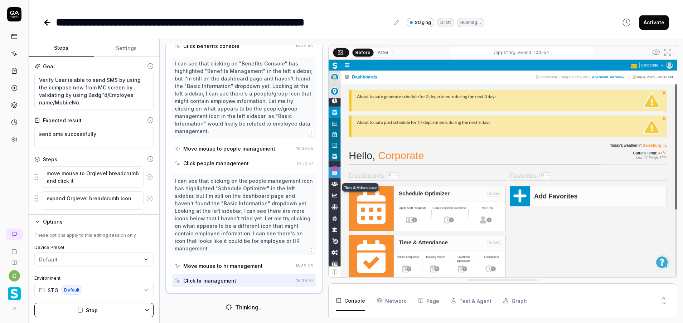
scroll to position [1058, 0]
click at [123, 45] on button "Settings" at bounding box center [126, 48] width 65 height 17
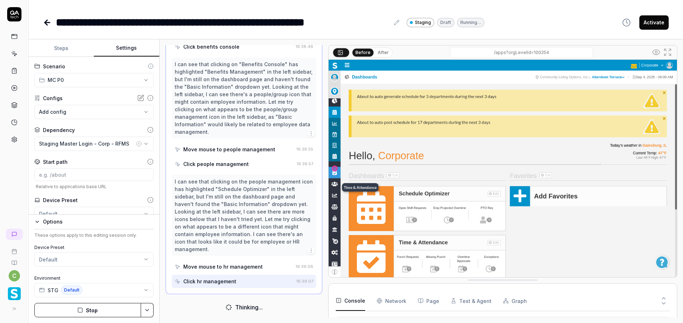
click at [64, 50] on button "Steps" at bounding box center [61, 48] width 65 height 17
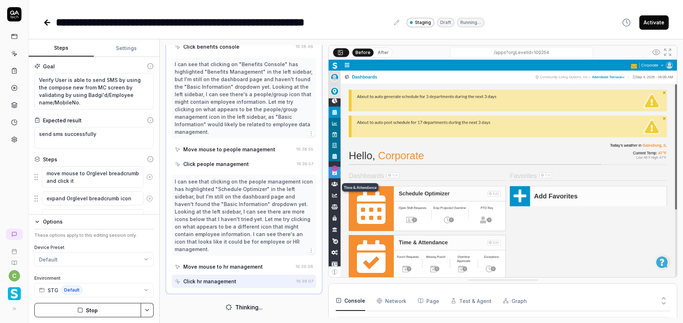
click at [130, 46] on button "Settings" at bounding box center [126, 48] width 65 height 17
type textarea "*"
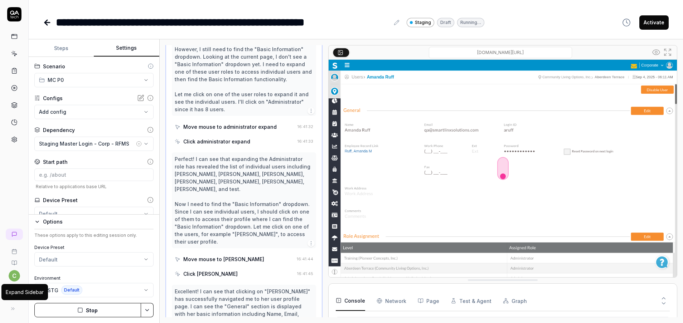
scroll to position [2745, 0]
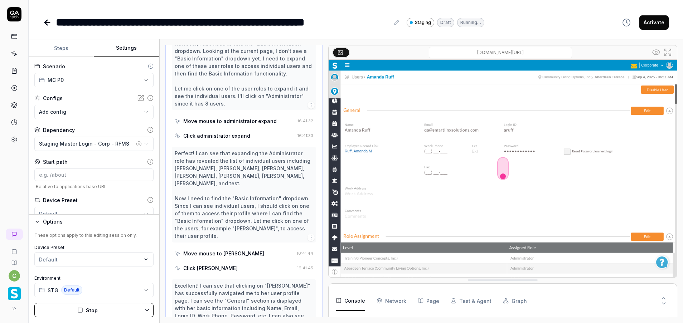
click at [80, 304] on button "Stop" at bounding box center [87, 310] width 107 height 14
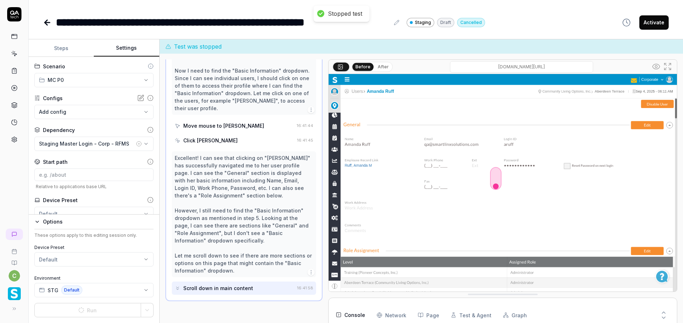
scroll to position [2924, 0]
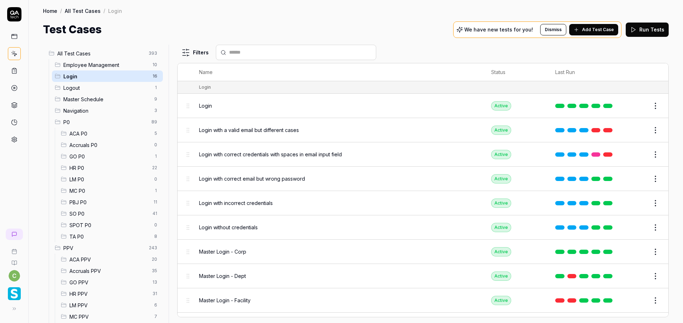
click at [95, 188] on span "MC P0" at bounding box center [109, 191] width 81 height 8
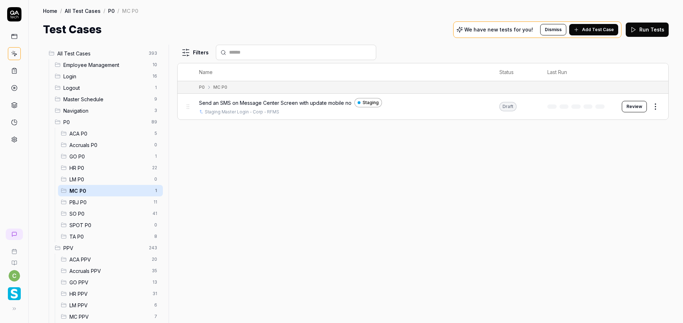
click at [636, 104] on button "Review" at bounding box center [633, 106] width 25 height 11
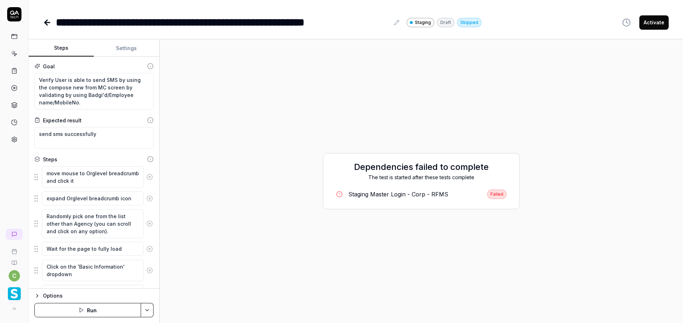
click at [149, 312] on html "**********" at bounding box center [341, 161] width 683 height 323
click at [140, 279] on div "Run w. Dependencies" at bounding box center [119, 276] width 72 height 16
type textarea "*"
click at [154, 308] on div "Options Run" at bounding box center [94, 305] width 131 height 35
click at [147, 308] on html "**********" at bounding box center [341, 161] width 683 height 323
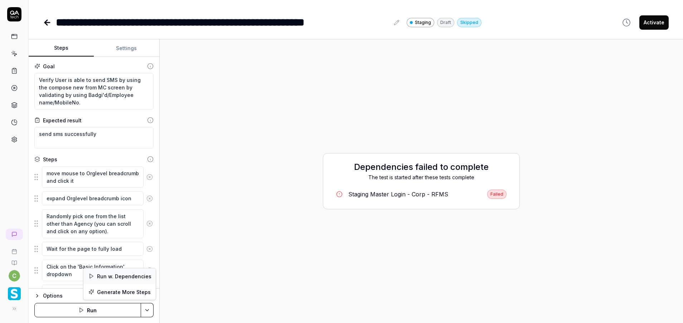
click at [116, 274] on div "Run w. Dependencies" at bounding box center [119, 276] width 72 height 16
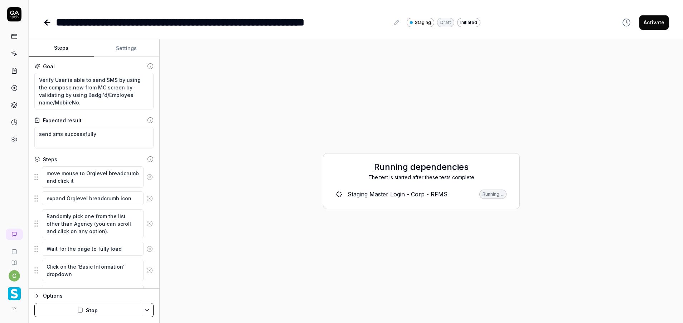
click at [358, 194] on div "Staging Master Login - Corp - RFMS" at bounding box center [397, 194] width 100 height 9
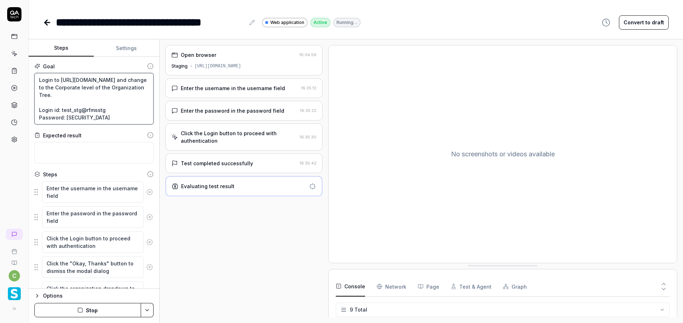
scroll to position [8, 0]
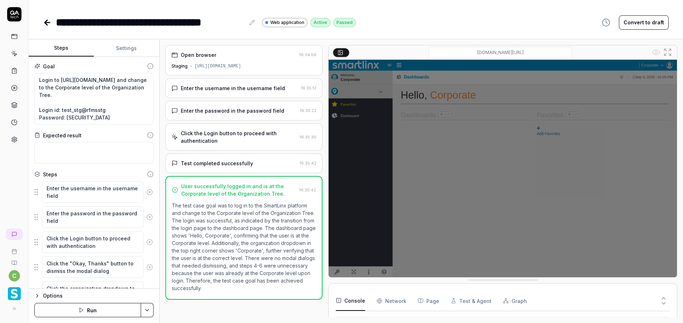
click at [50, 23] on icon at bounding box center [47, 23] width 5 height 0
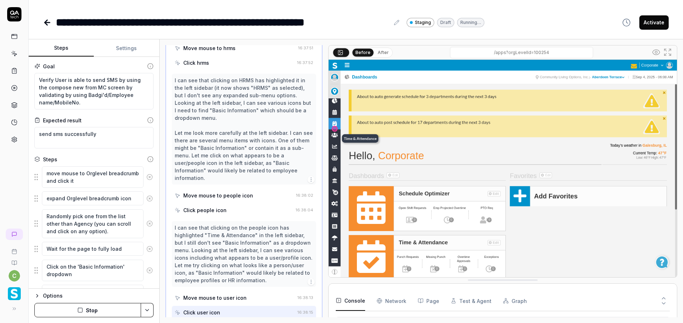
scroll to position [517, 0]
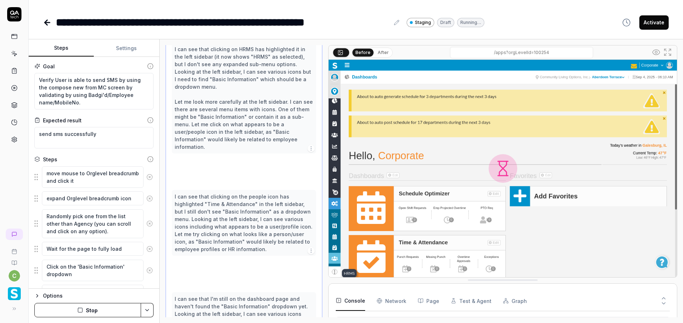
type textarea "*"
